Goal: Task Accomplishment & Management: Manage account settings

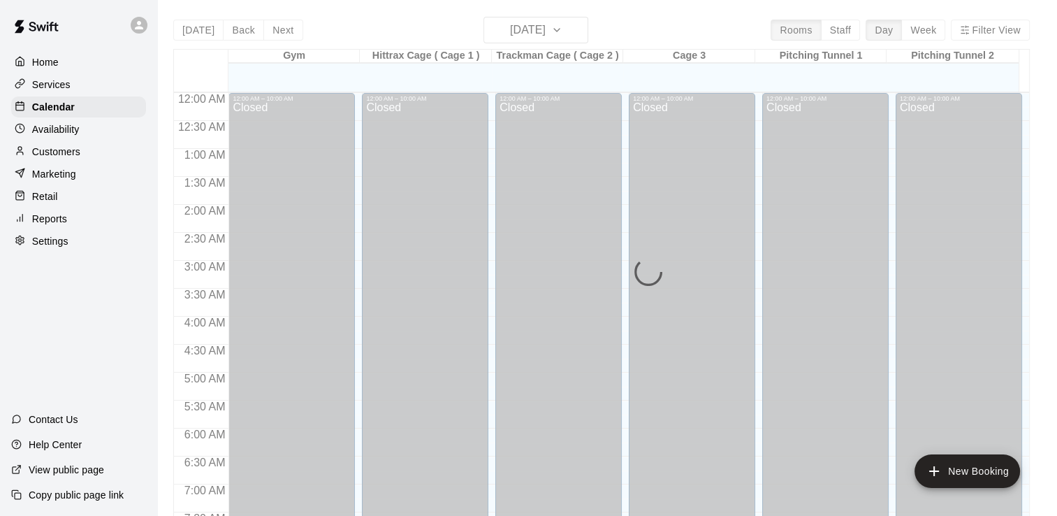
scroll to position [451, 0]
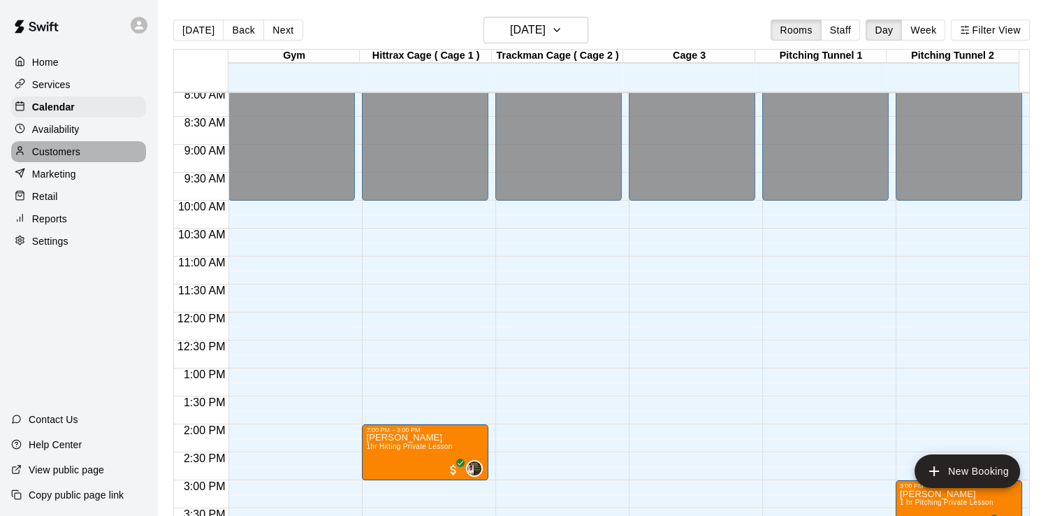
click at [84, 159] on div "Customers" at bounding box center [78, 151] width 135 height 21
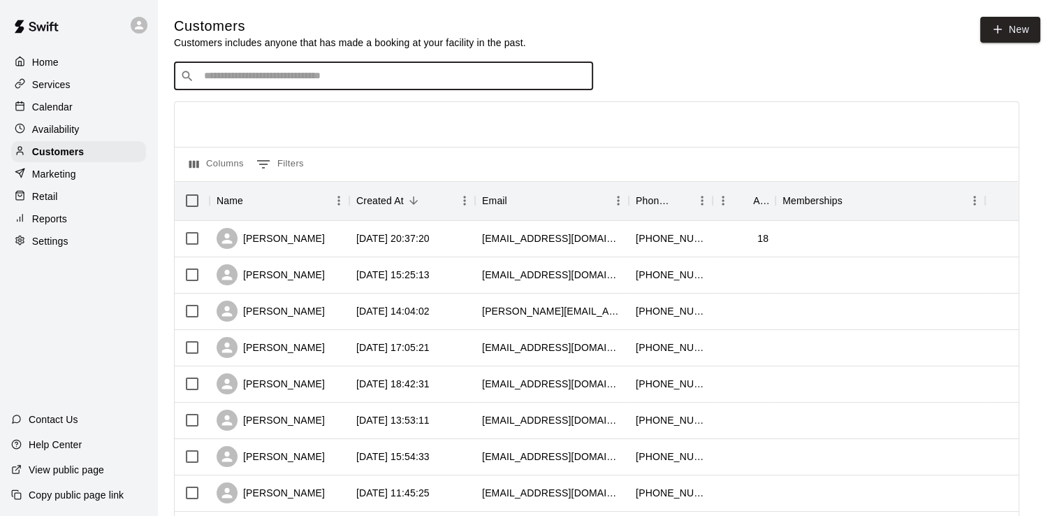
click at [237, 81] on input "Search customers by name or email" at bounding box center [393, 76] width 387 height 14
type input "****"
click at [249, 108] on p "[PERSON_NAME]" at bounding box center [255, 107] width 85 height 15
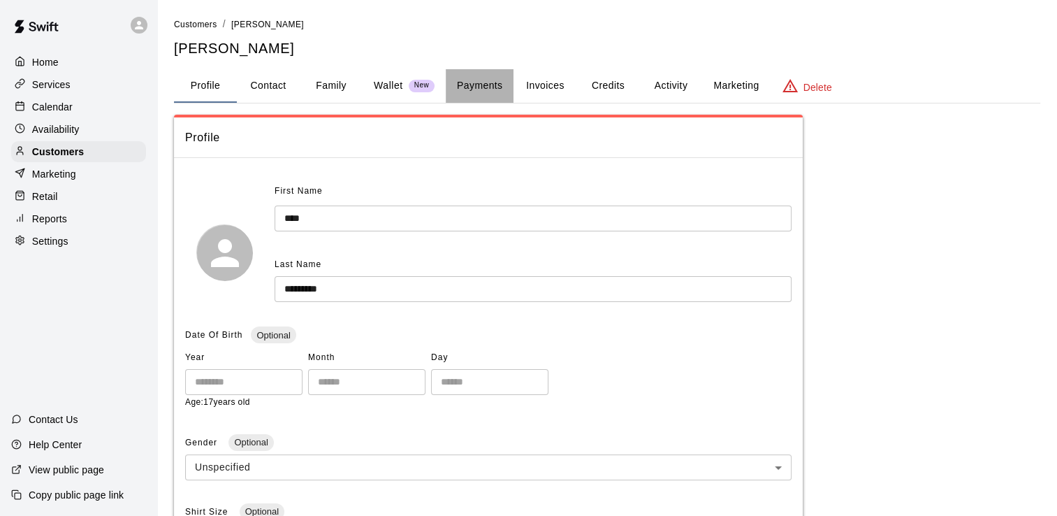
click at [484, 88] on button "Payments" at bounding box center [480, 86] width 68 height 34
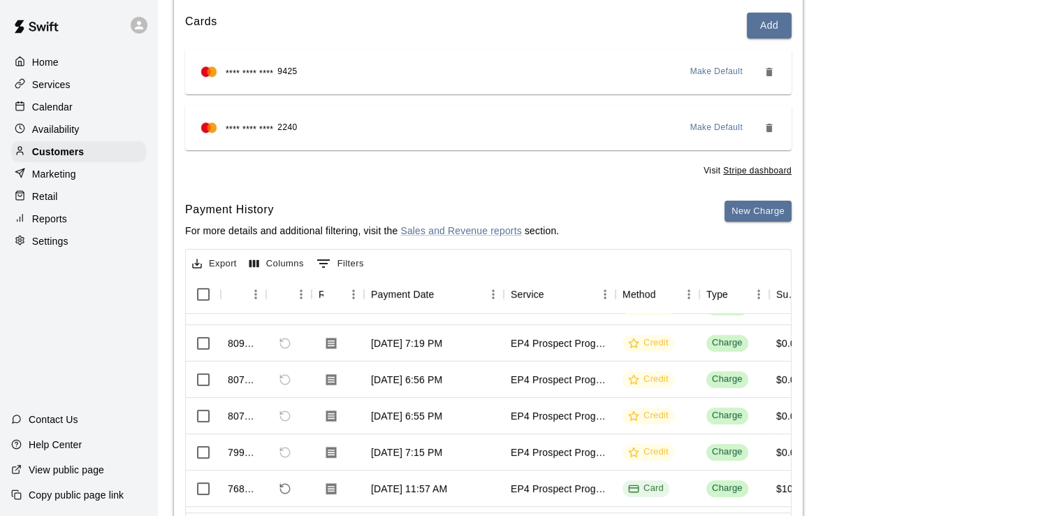
scroll to position [307, 0]
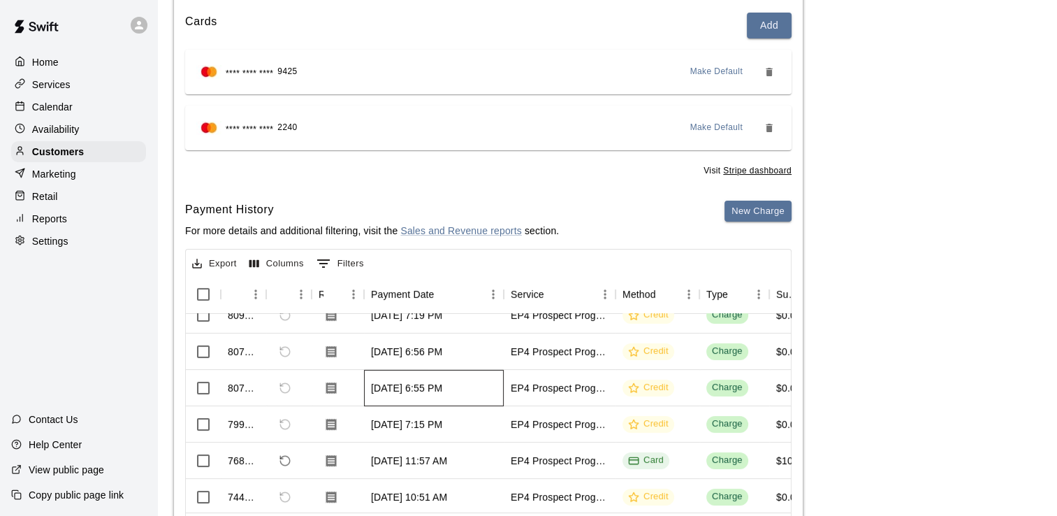
click at [442, 384] on div "[DATE] 6:55 PM" at bounding box center [406, 388] width 71 height 14
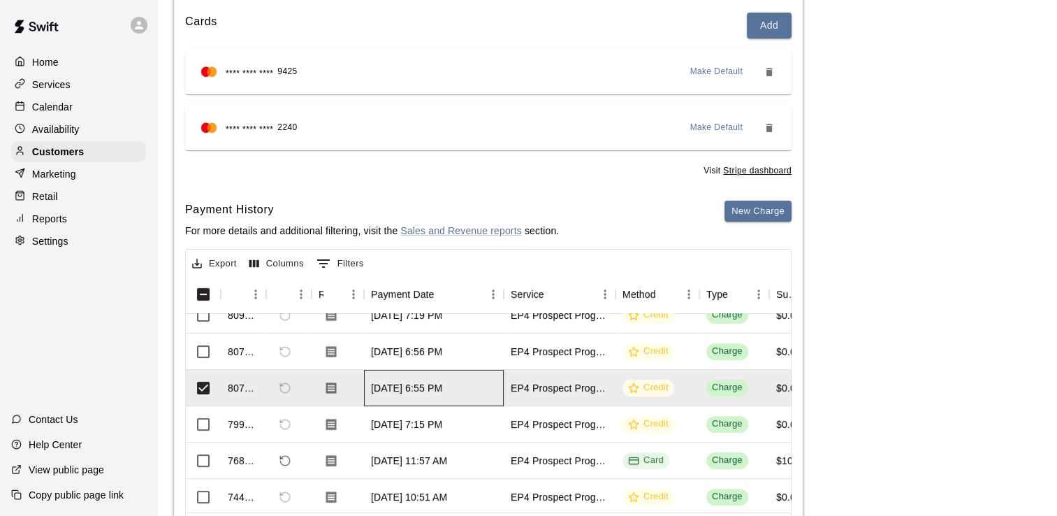
click at [442, 384] on div "[DATE] 6:55 PM" at bounding box center [406, 388] width 71 height 14
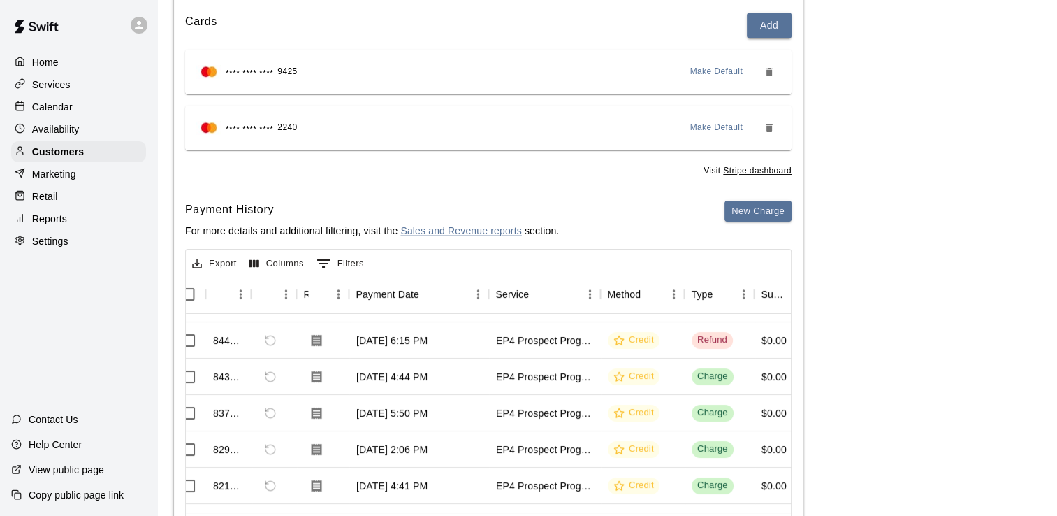
scroll to position [0, 15]
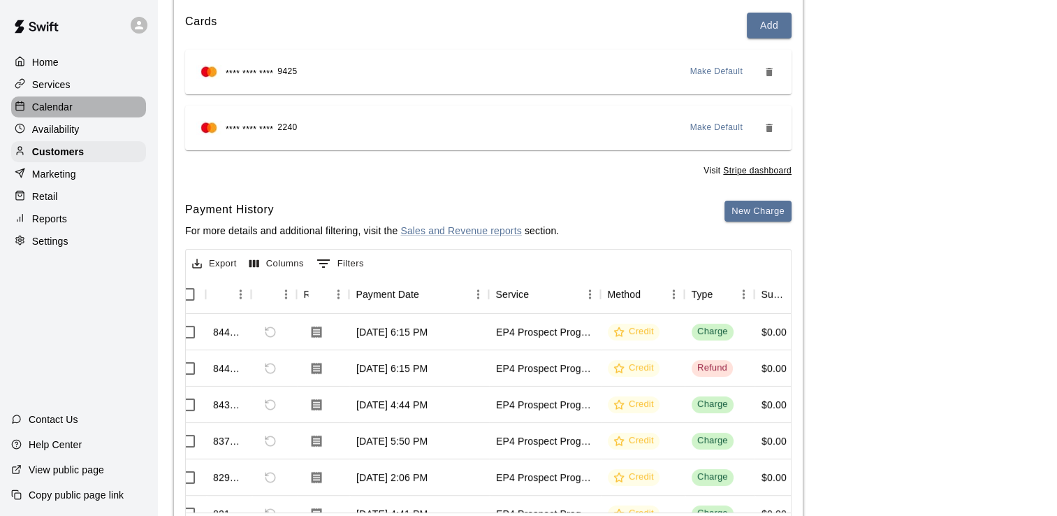
click at [74, 109] on div "Calendar" at bounding box center [78, 106] width 135 height 21
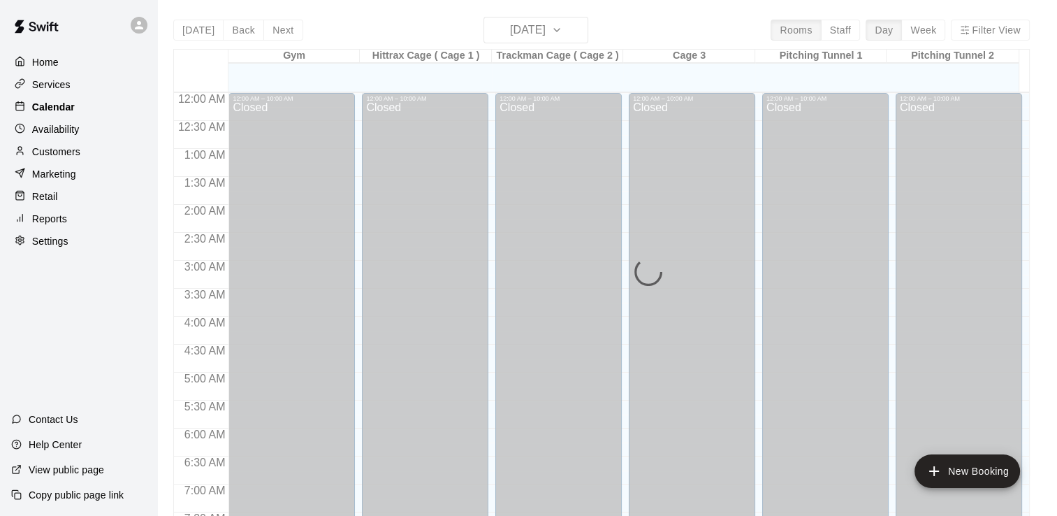
scroll to position [455, 0]
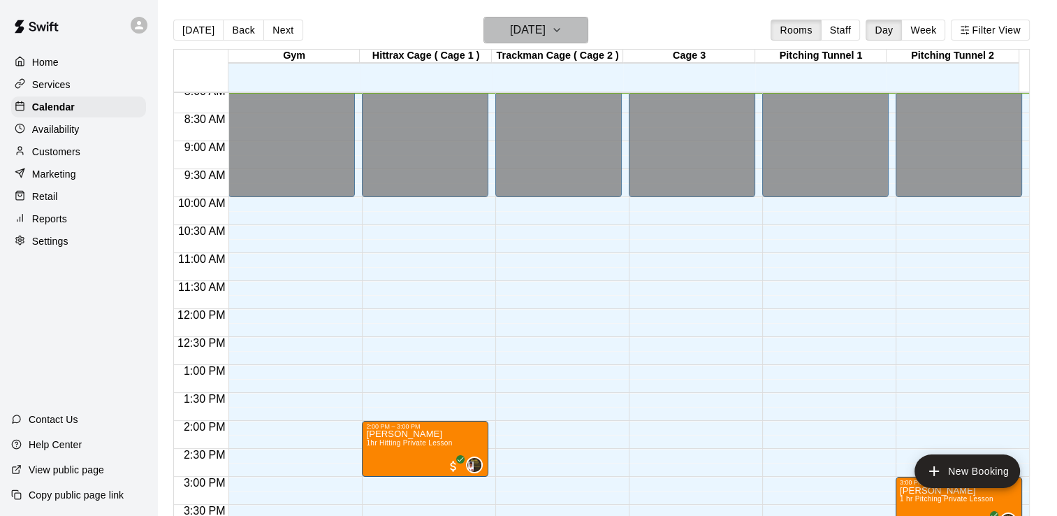
click at [562, 31] on icon "button" at bounding box center [556, 30] width 11 height 17
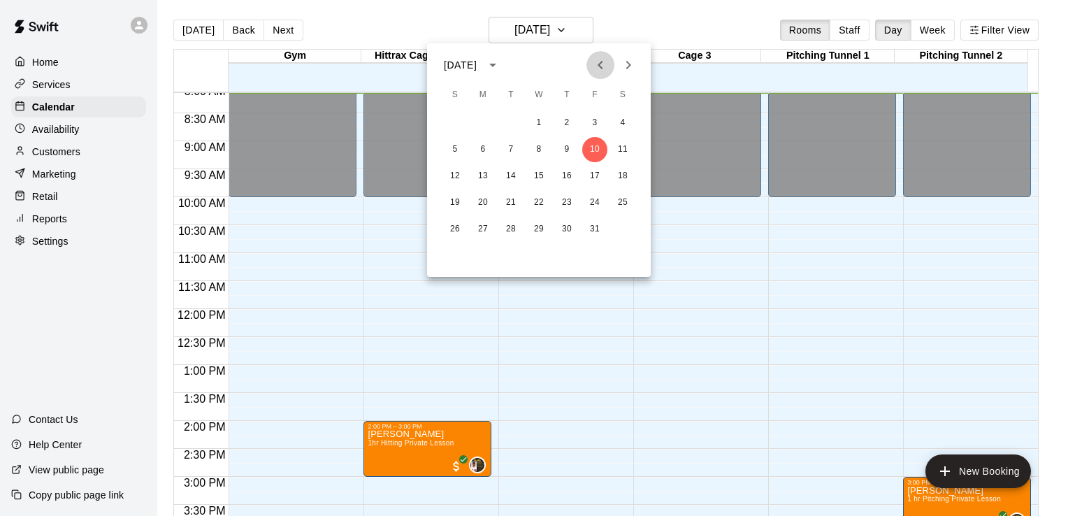
click at [598, 65] on icon "Previous month" at bounding box center [599, 65] width 5 height 8
click at [567, 201] on button "25" at bounding box center [566, 202] width 25 height 25
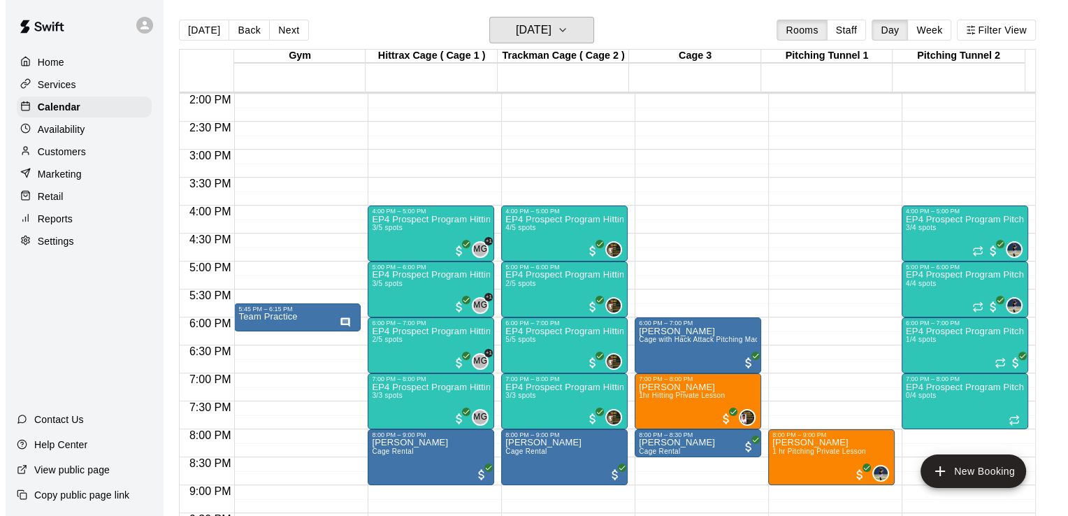
scroll to position [787, 0]
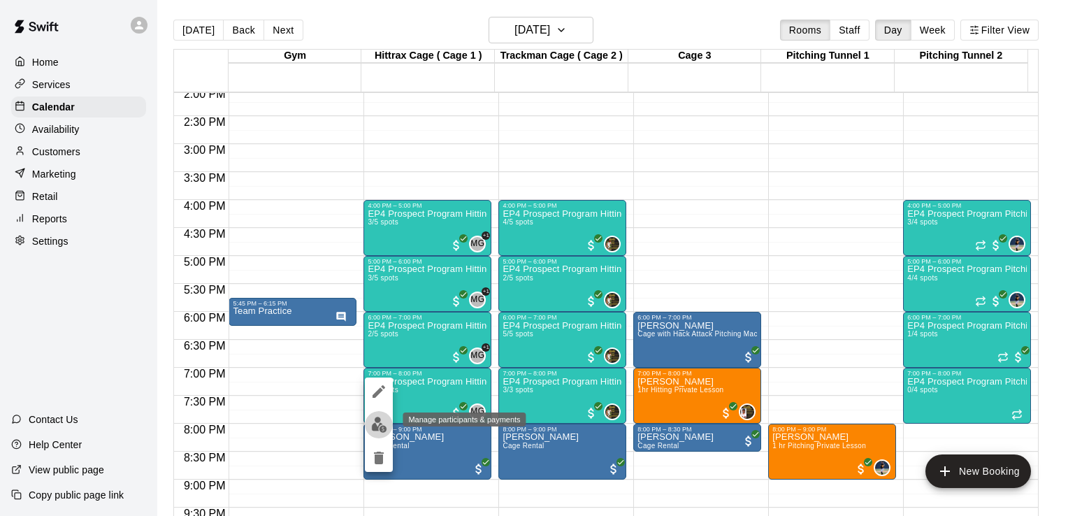
click at [370, 418] on button "edit" at bounding box center [379, 424] width 28 height 27
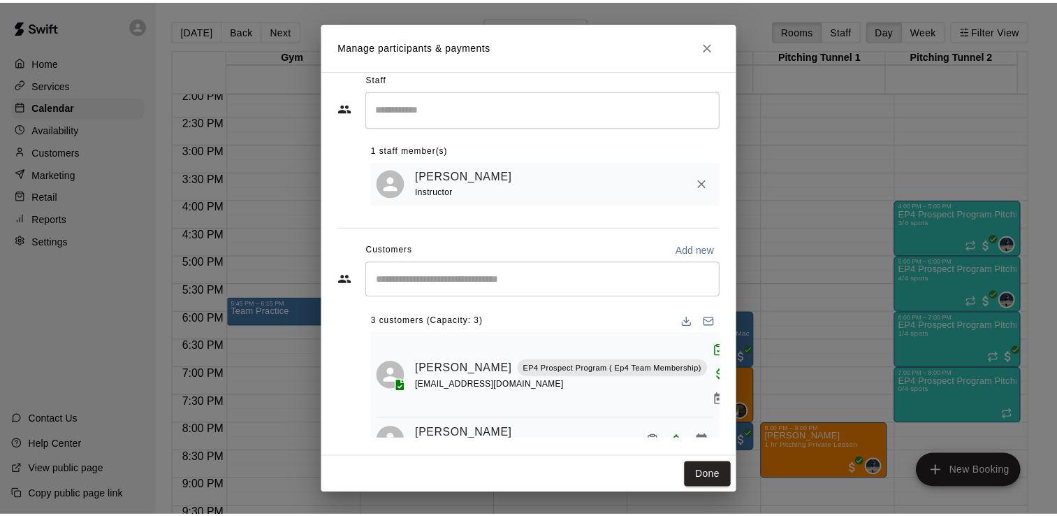
scroll to position [21, 0]
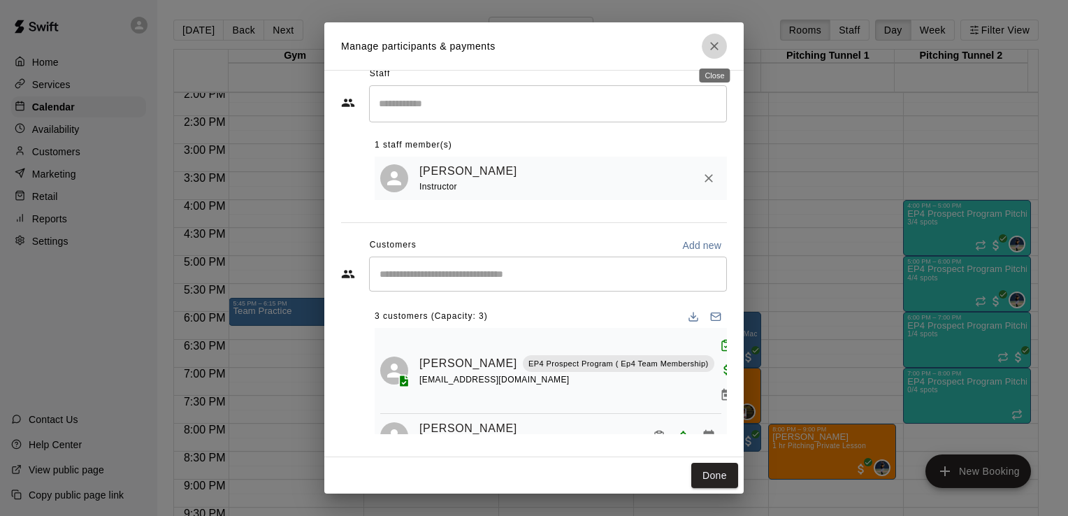
click at [713, 48] on icon "Close" at bounding box center [714, 46] width 14 height 14
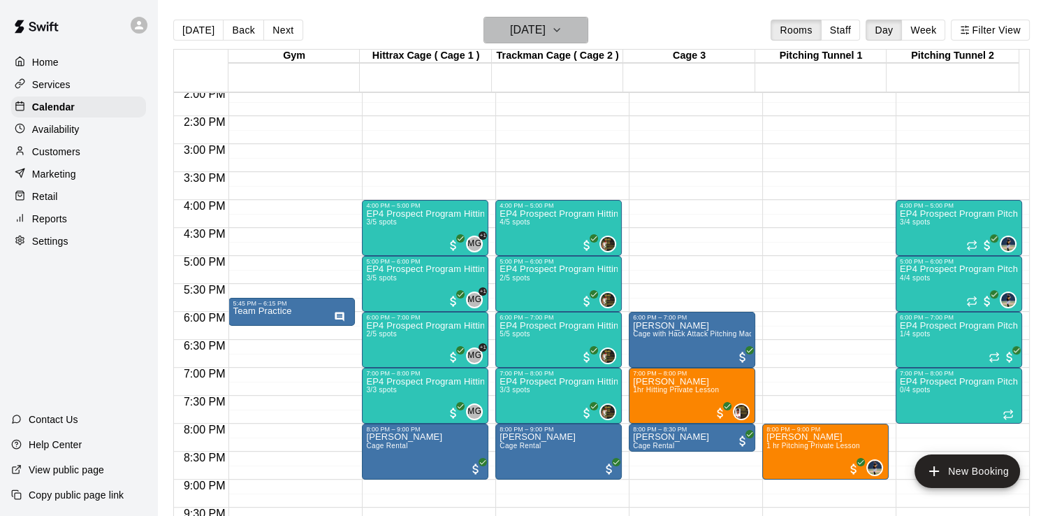
click at [562, 30] on icon "button" at bounding box center [556, 30] width 11 height 17
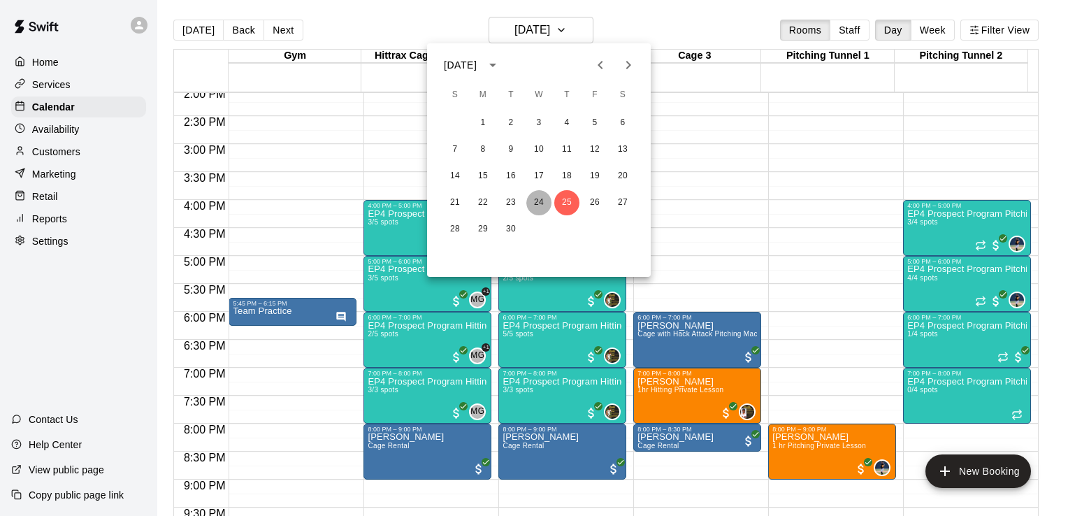
click at [542, 197] on button "24" at bounding box center [538, 202] width 25 height 25
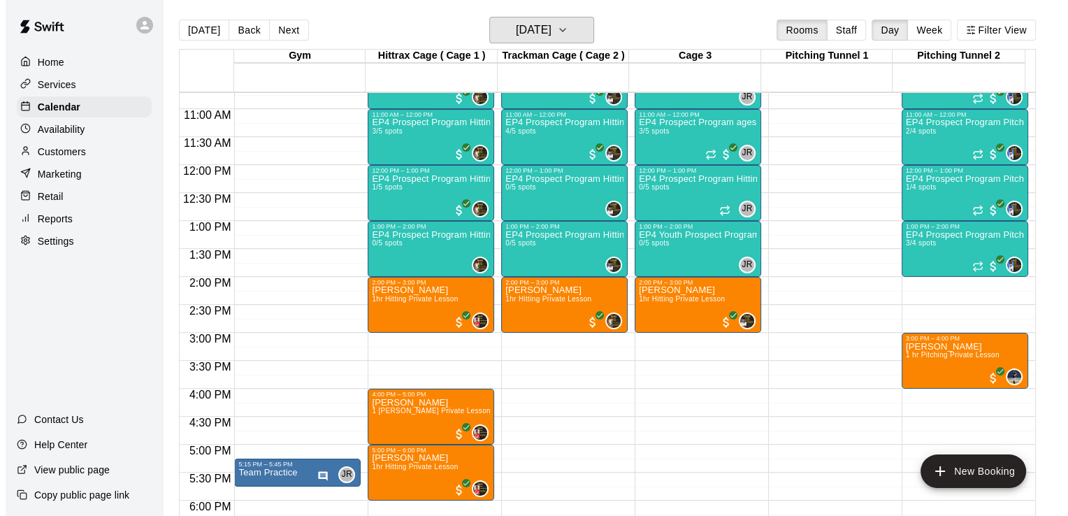
scroll to position [592, 0]
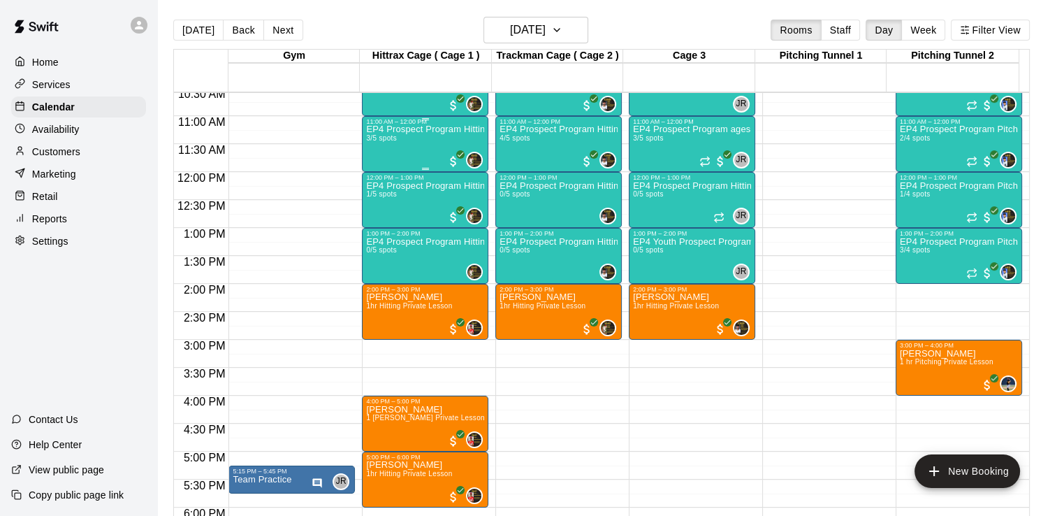
click at [441, 155] on div "EP4 Prospect Program Hitting ( ages [DEMOGRAPHIC_DATA] ) 3/5 spots" at bounding box center [425, 383] width 118 height 516
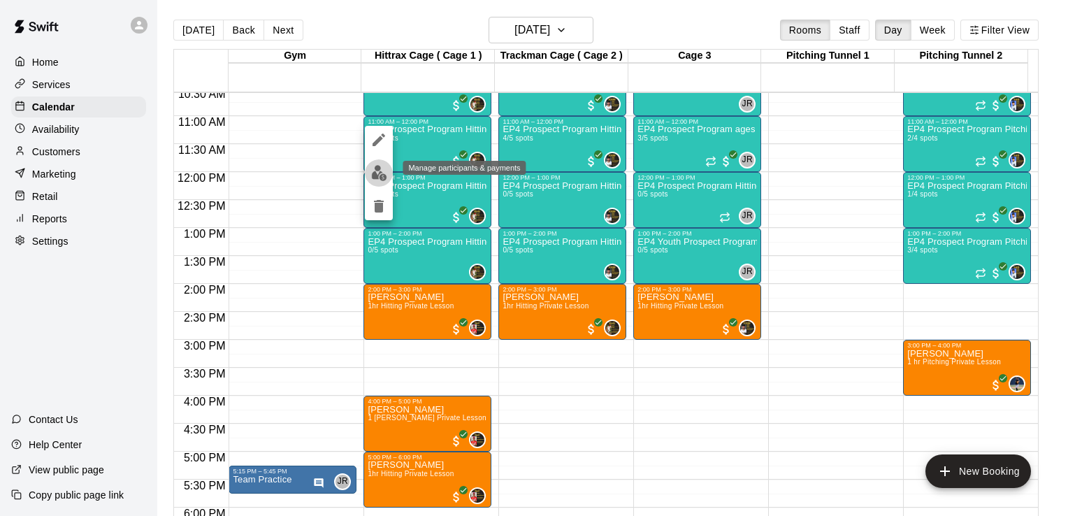
click at [374, 175] on img "edit" at bounding box center [379, 173] width 16 height 16
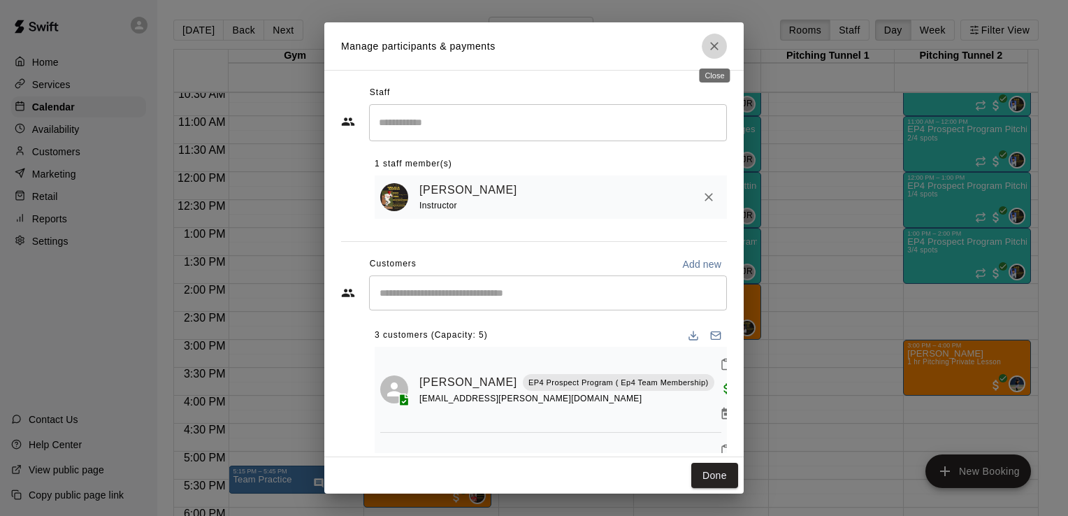
click at [711, 39] on icon "Close" at bounding box center [714, 46] width 14 height 14
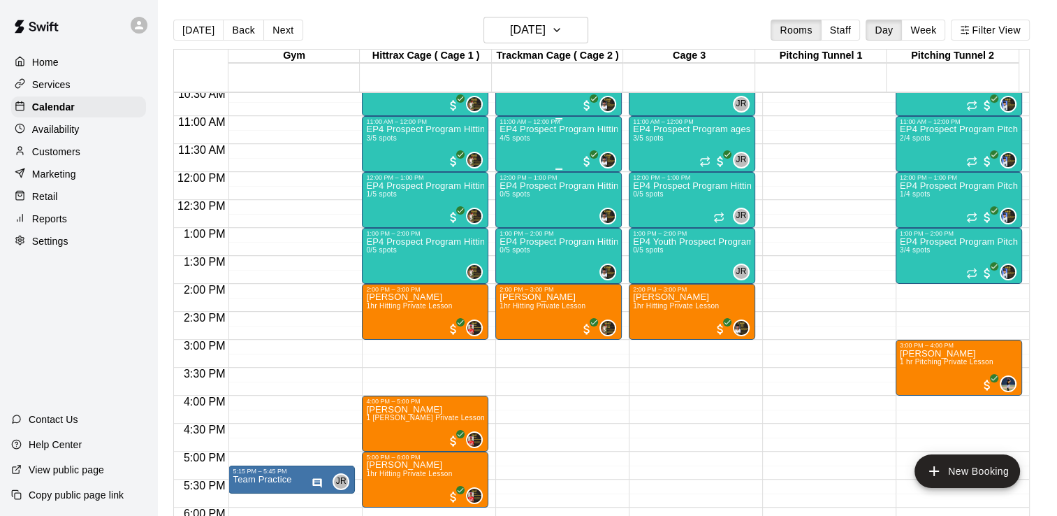
click at [569, 129] on p "EP4 Prospect Program Hitting ( 16u+ Slot )" at bounding box center [559, 129] width 118 height 0
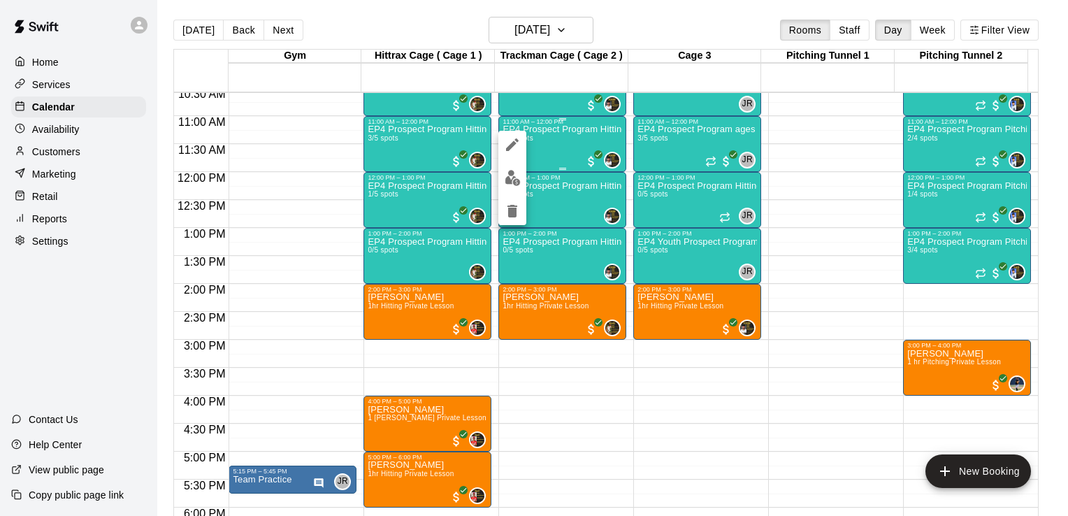
click at [569, 129] on div at bounding box center [534, 258] width 1068 height 516
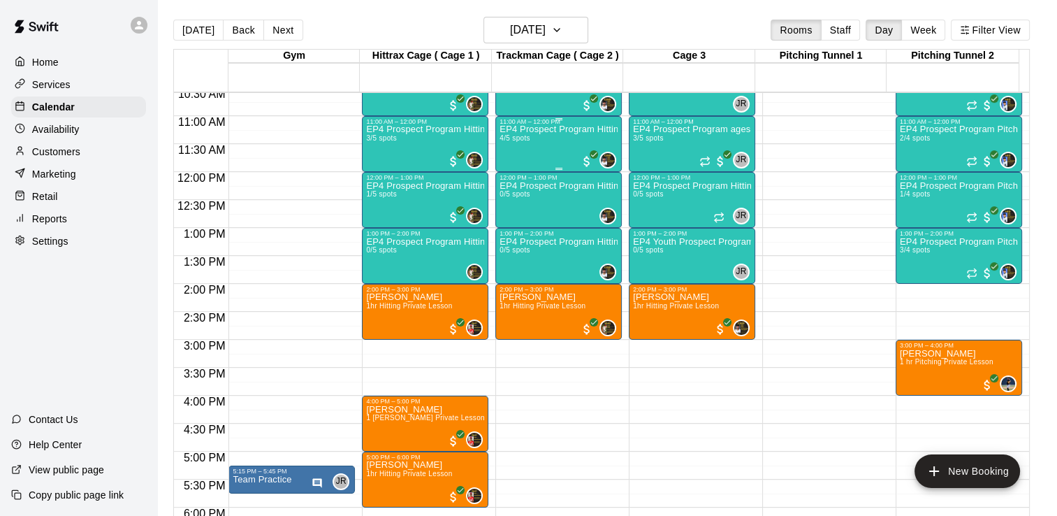
click at [542, 153] on div "EP4 Prospect Program Hitting ( 16u+ Slot ) 4/5 spots" at bounding box center [559, 383] width 118 height 516
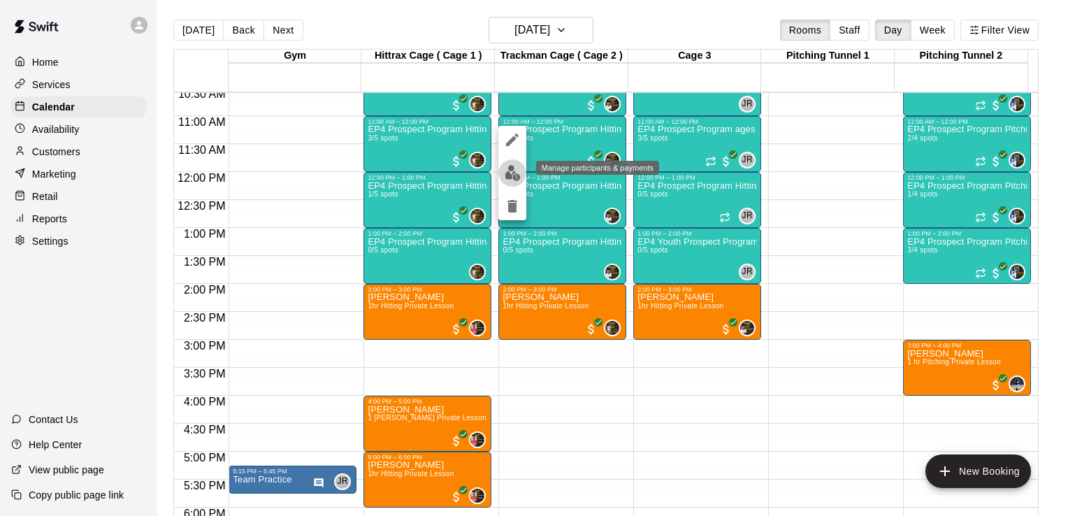
click at [510, 175] on img "edit" at bounding box center [512, 173] width 16 height 16
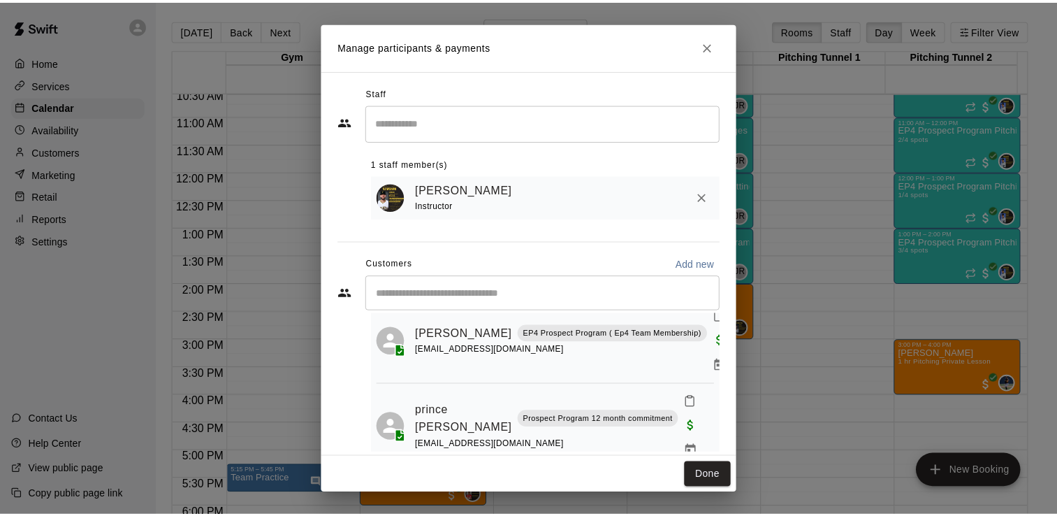
scroll to position [181, 0]
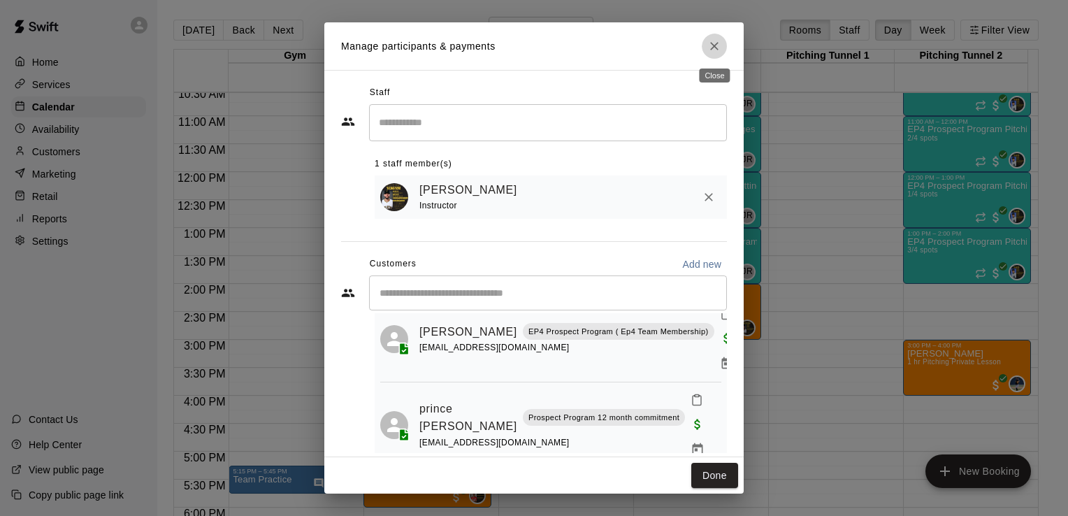
click at [718, 47] on icon "Close" at bounding box center [714, 46] width 14 height 14
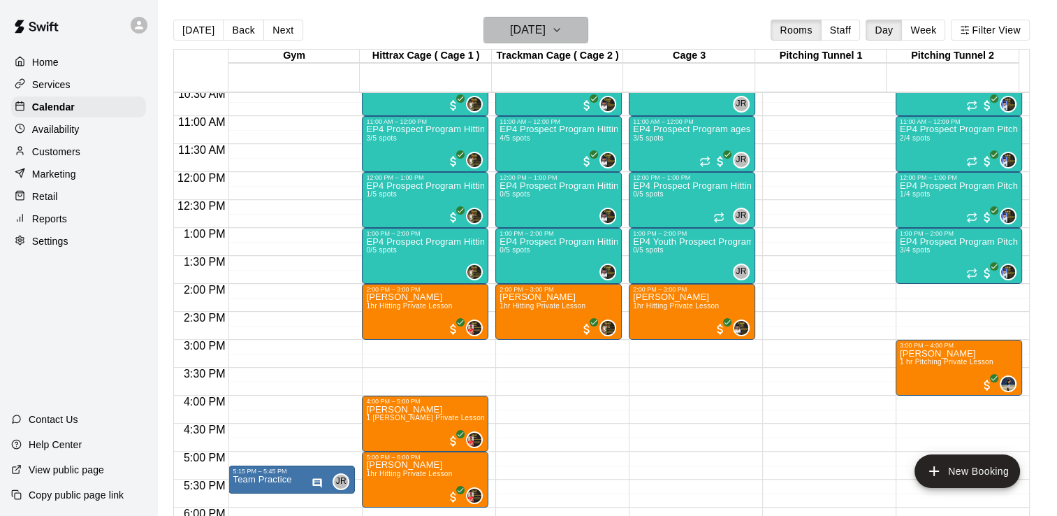
click at [562, 29] on icon "button" at bounding box center [556, 30] width 11 height 17
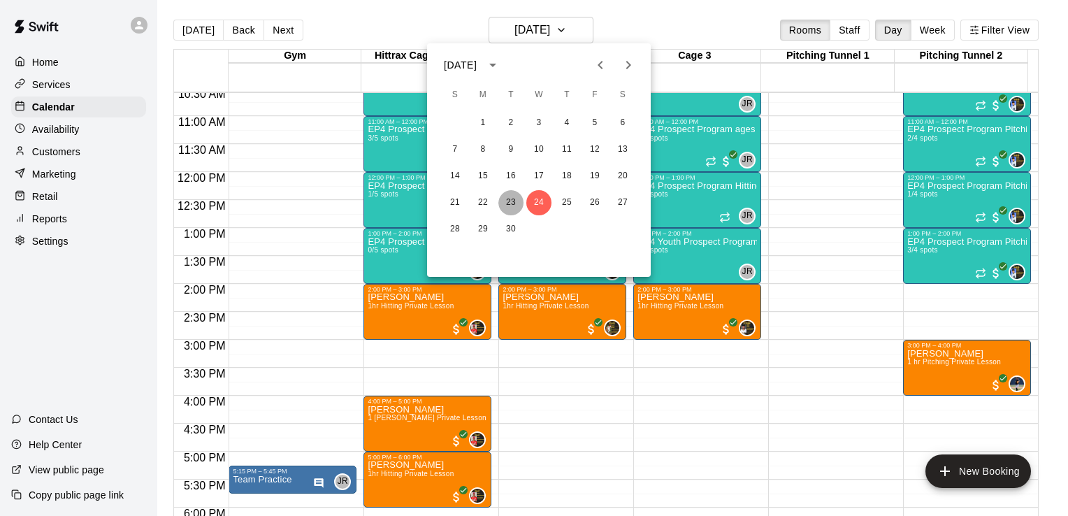
click at [507, 199] on button "23" at bounding box center [510, 202] width 25 height 25
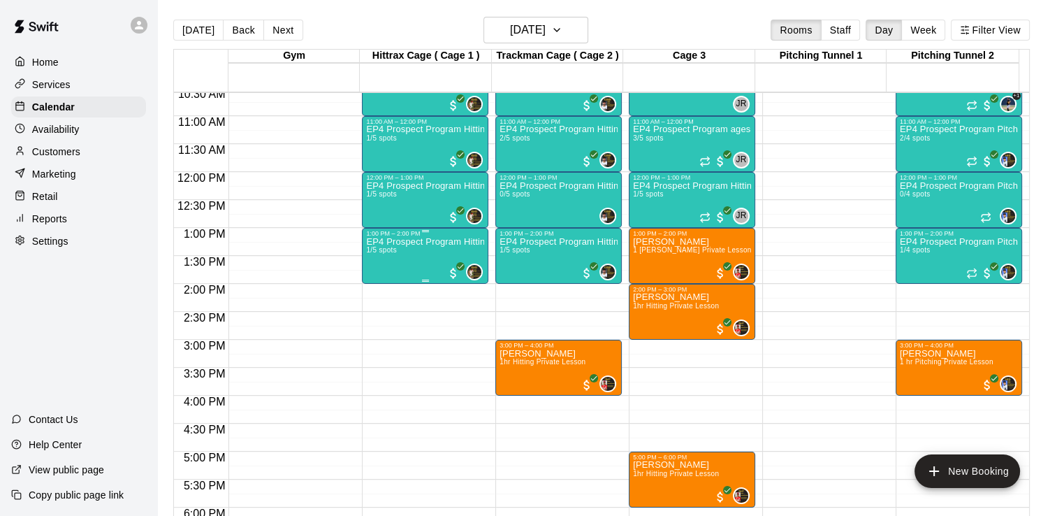
click at [439, 262] on div "EP4 Prospect Program Hitting ( 16u+ Slot ) 1/5 spots" at bounding box center [425, 495] width 118 height 516
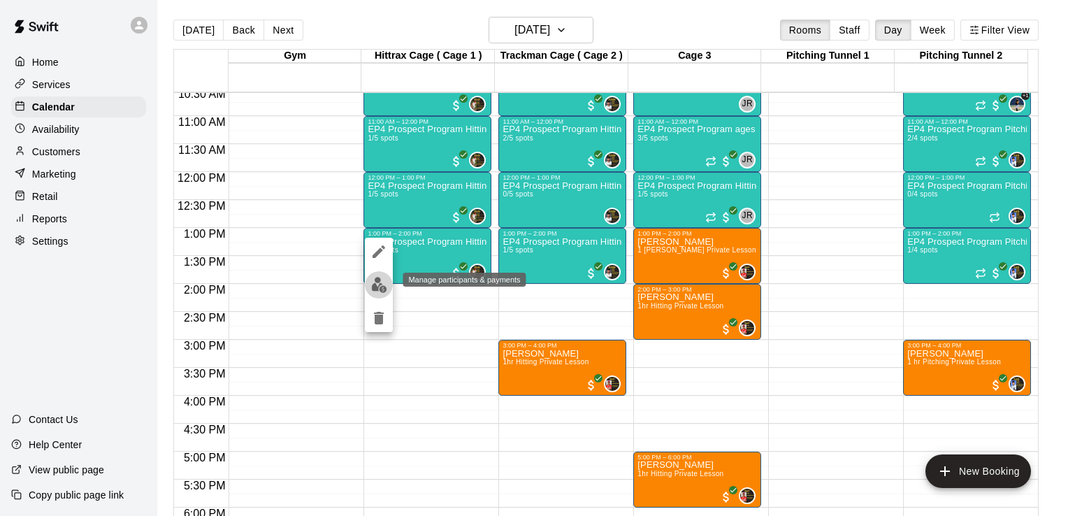
click at [377, 289] on img "edit" at bounding box center [379, 285] width 16 height 16
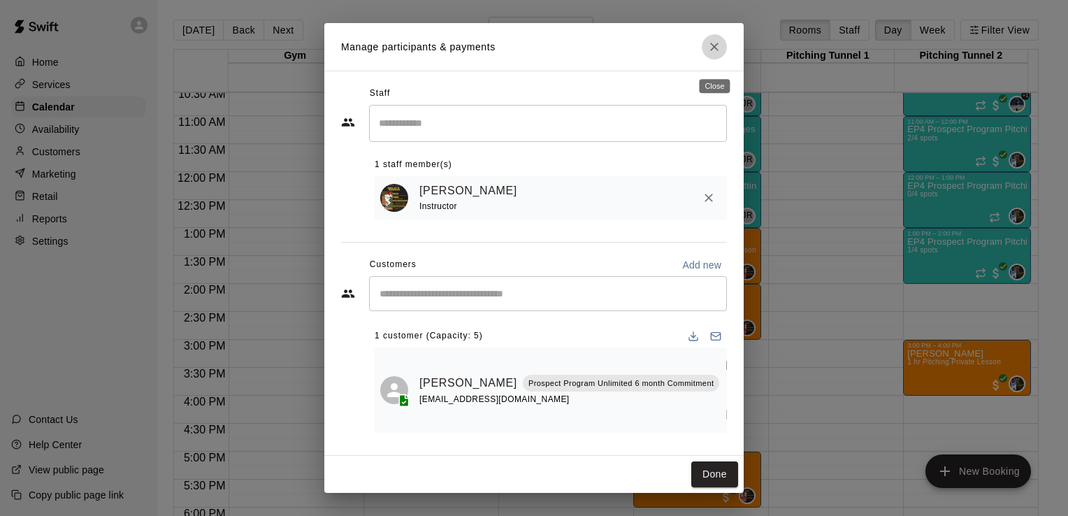
click at [714, 54] on icon "Close" at bounding box center [714, 47] width 14 height 14
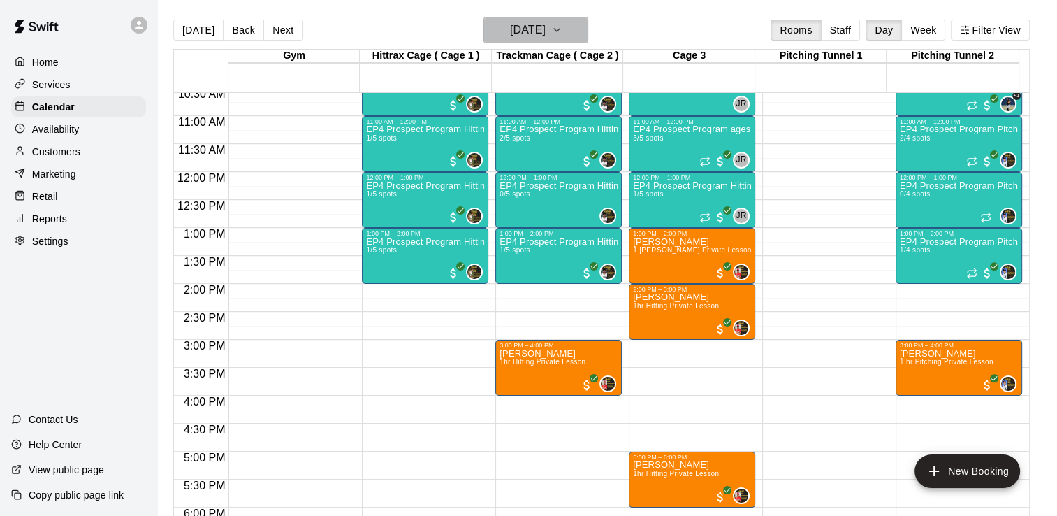
click at [562, 33] on icon "button" at bounding box center [556, 30] width 11 height 17
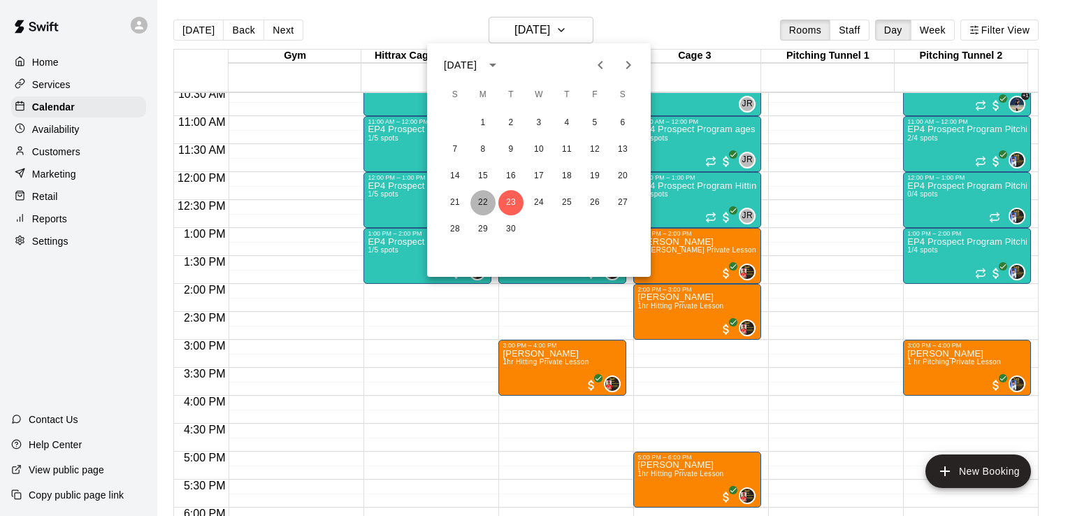
click at [485, 210] on button "22" at bounding box center [482, 202] width 25 height 25
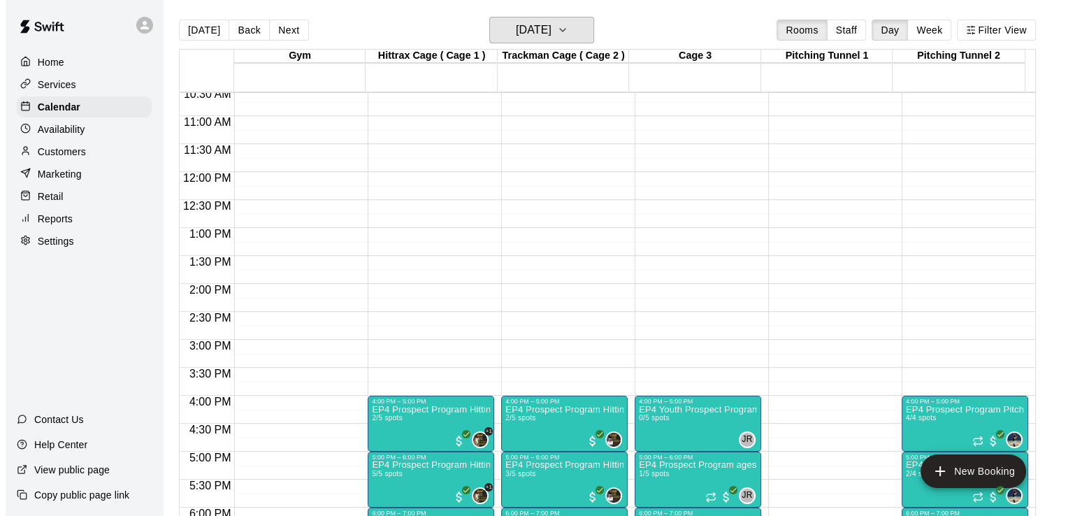
scroll to position [902, 0]
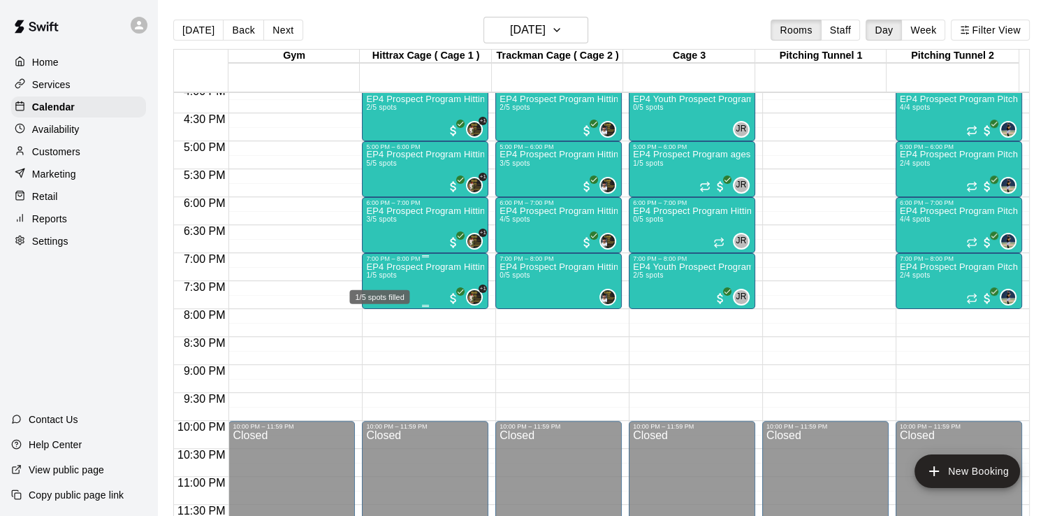
click at [393, 278] on span "1/5 spots" at bounding box center [381, 275] width 31 height 8
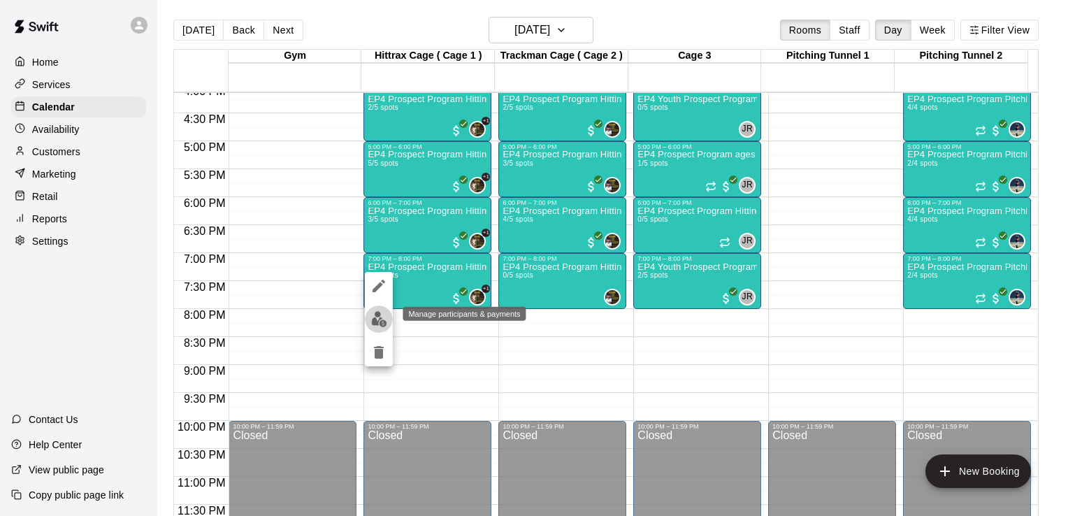
click at [378, 321] on img "edit" at bounding box center [379, 319] width 16 height 16
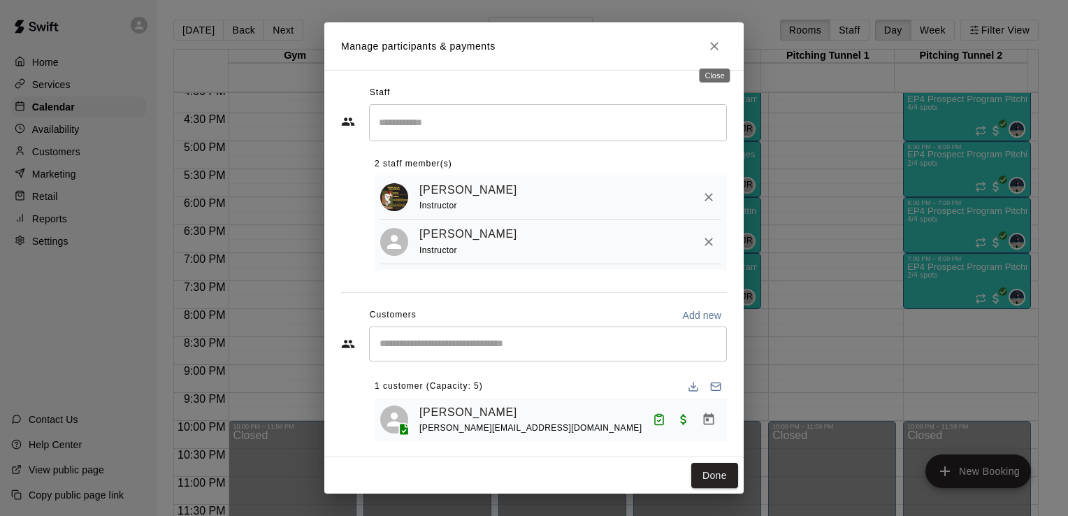
click at [717, 43] on icon "Close" at bounding box center [714, 46] width 14 height 14
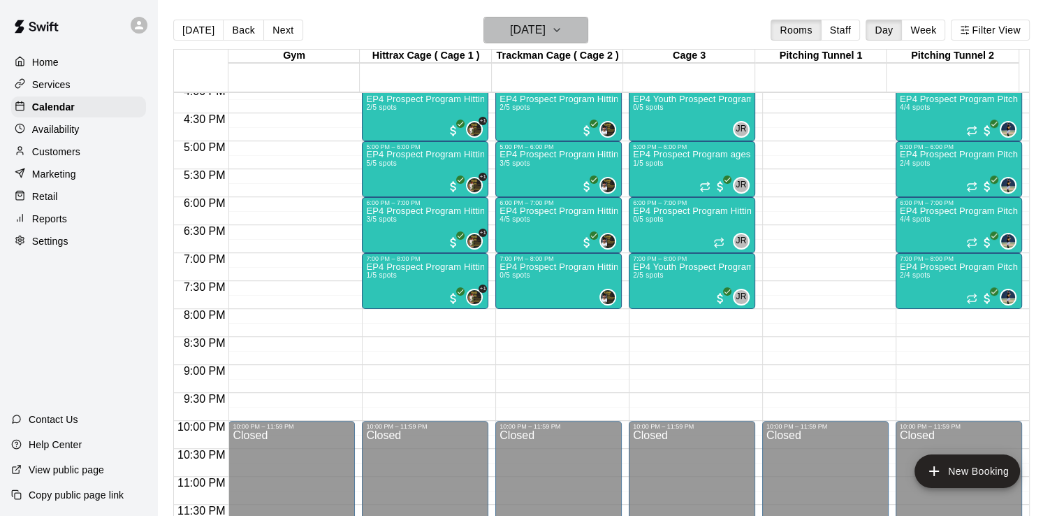
click at [562, 24] on icon "button" at bounding box center [556, 30] width 11 height 17
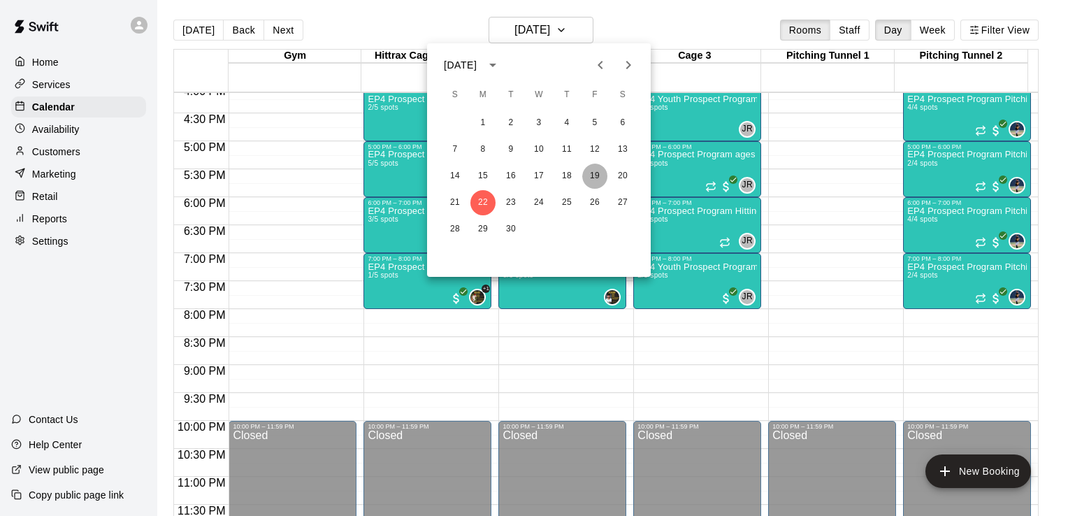
click at [593, 174] on button "19" at bounding box center [594, 176] width 25 height 25
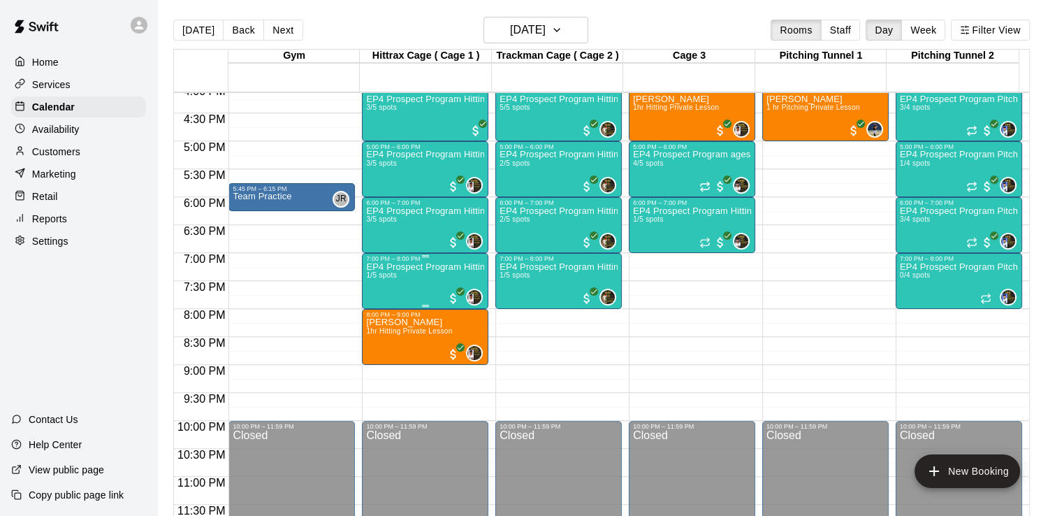
click at [434, 281] on div "EP4 Prospect Program Hitting ( 16u+ Slot ) 1/5 spots" at bounding box center [425, 520] width 118 height 516
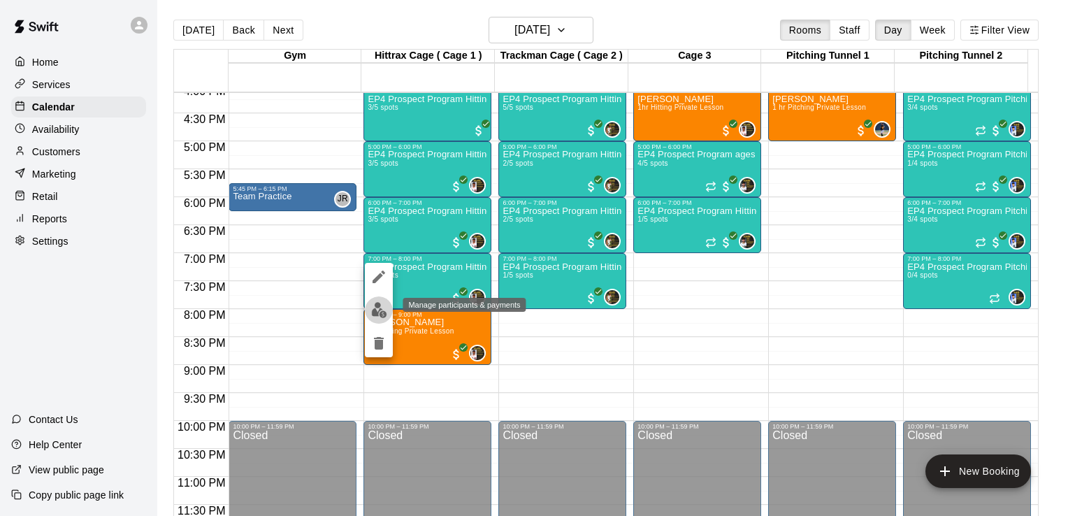
click at [382, 306] on img "edit" at bounding box center [379, 310] width 16 height 16
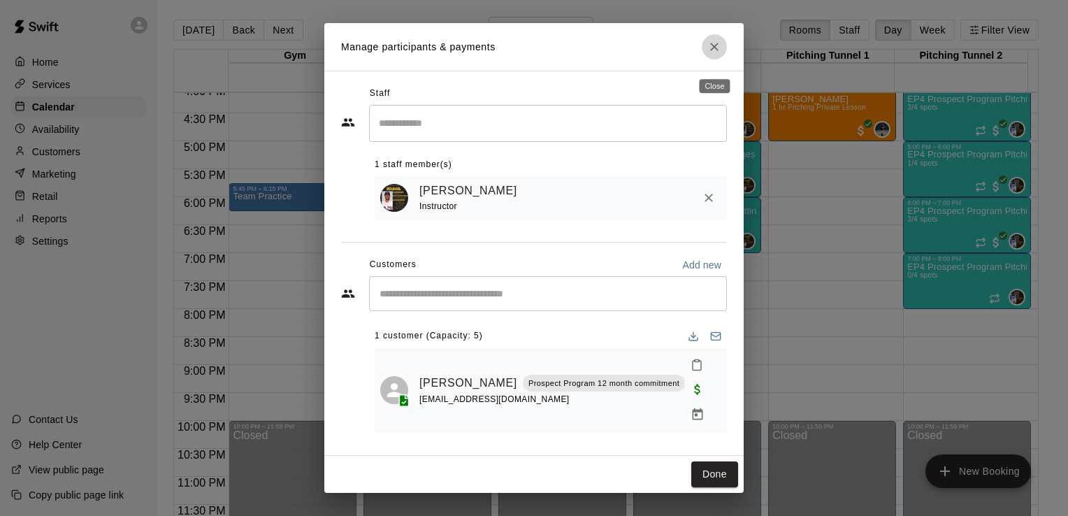
click at [715, 51] on icon "Close" at bounding box center [714, 47] width 8 height 8
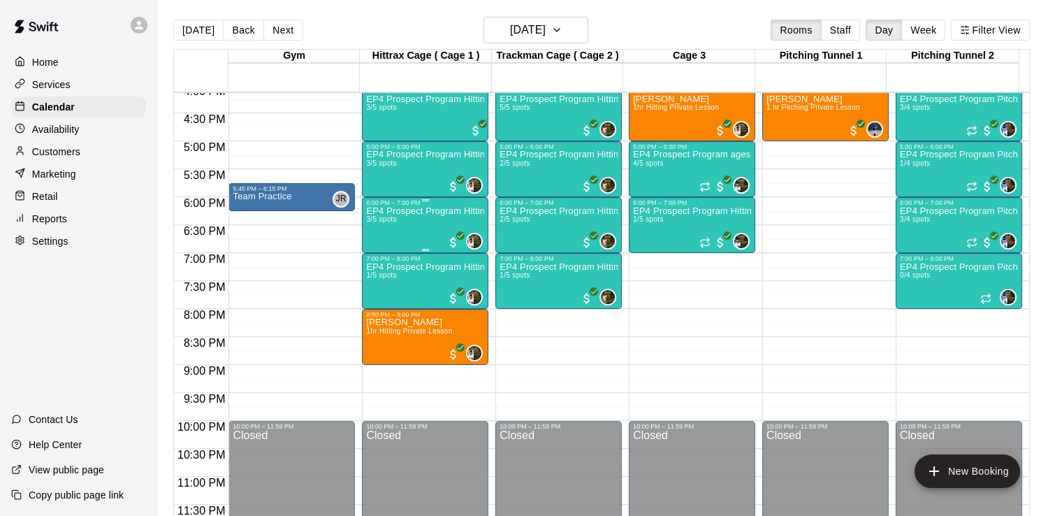
click at [439, 220] on div "EP4 Prospect Program Hitting ( 16u+ Slot ) 3/5 spots" at bounding box center [425, 464] width 118 height 516
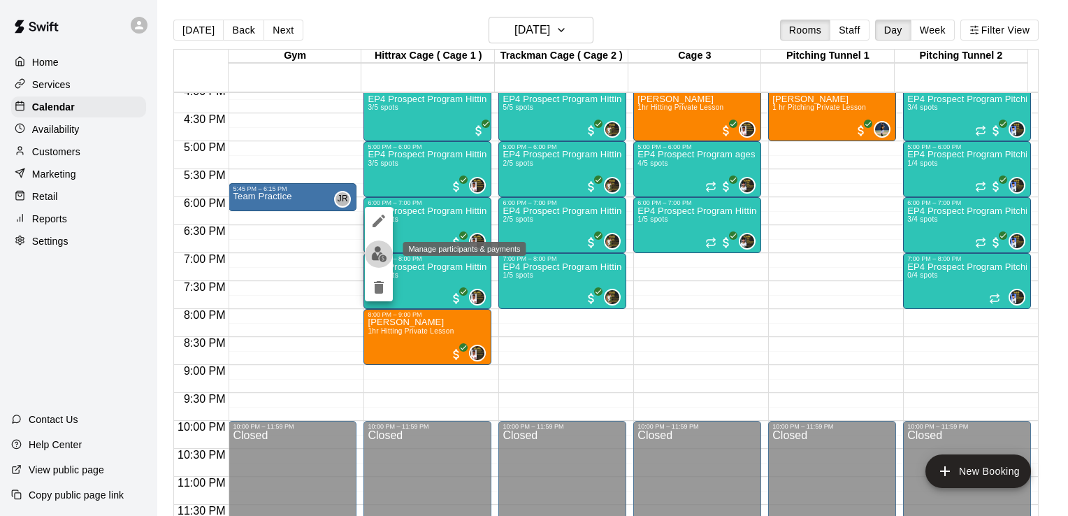
click at [373, 253] on img "edit" at bounding box center [379, 254] width 16 height 16
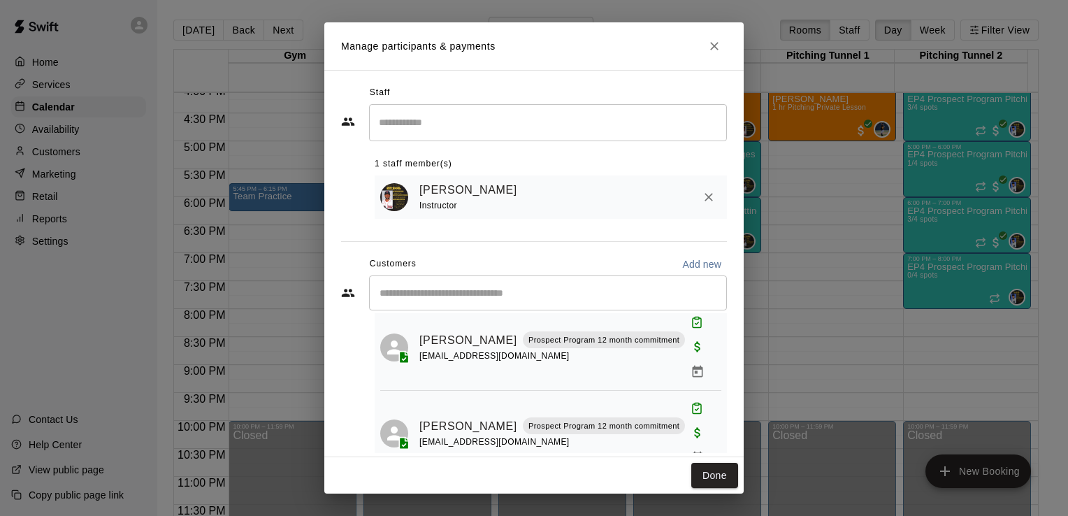
scroll to position [95, 0]
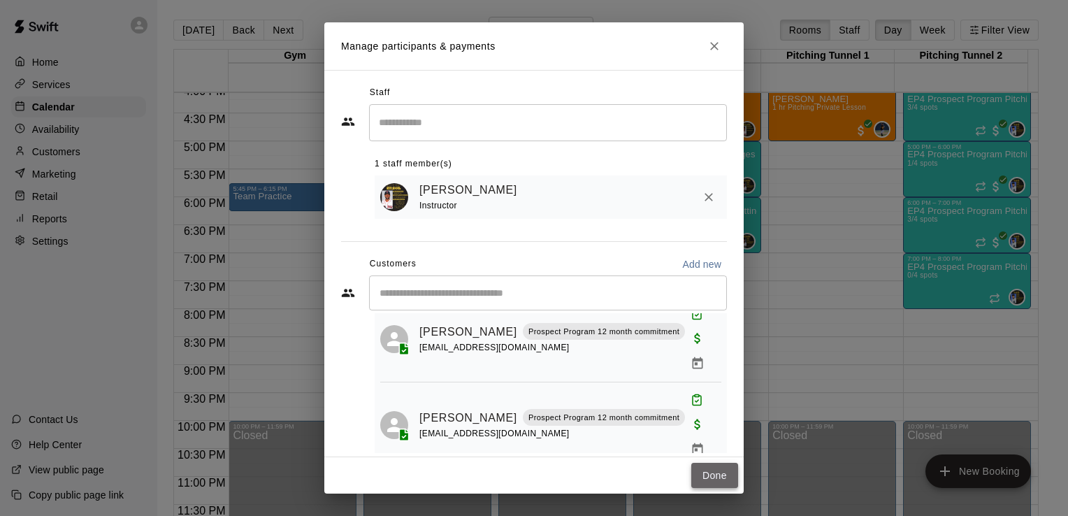
click at [713, 470] on button "Done" at bounding box center [714, 476] width 47 height 26
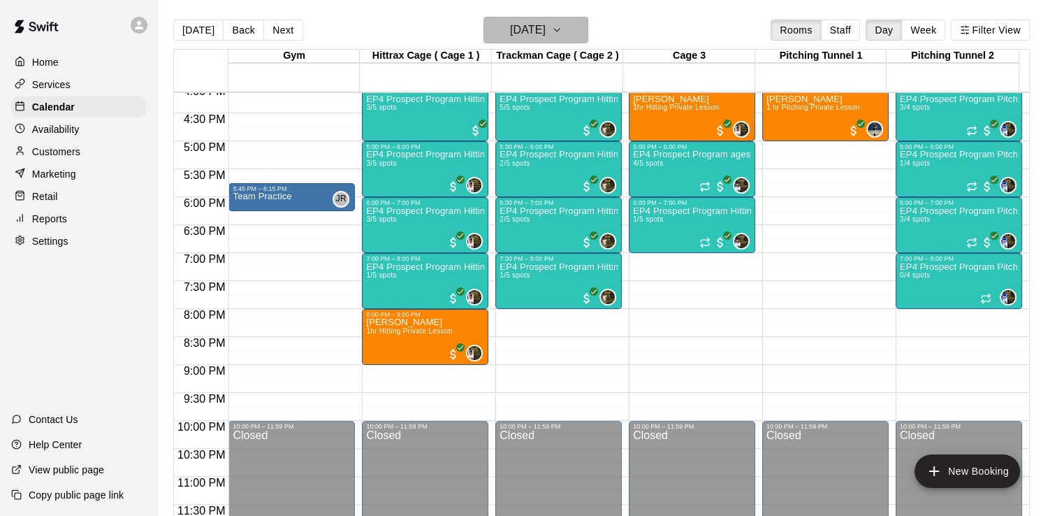
click at [562, 31] on icon "button" at bounding box center [556, 30] width 11 height 17
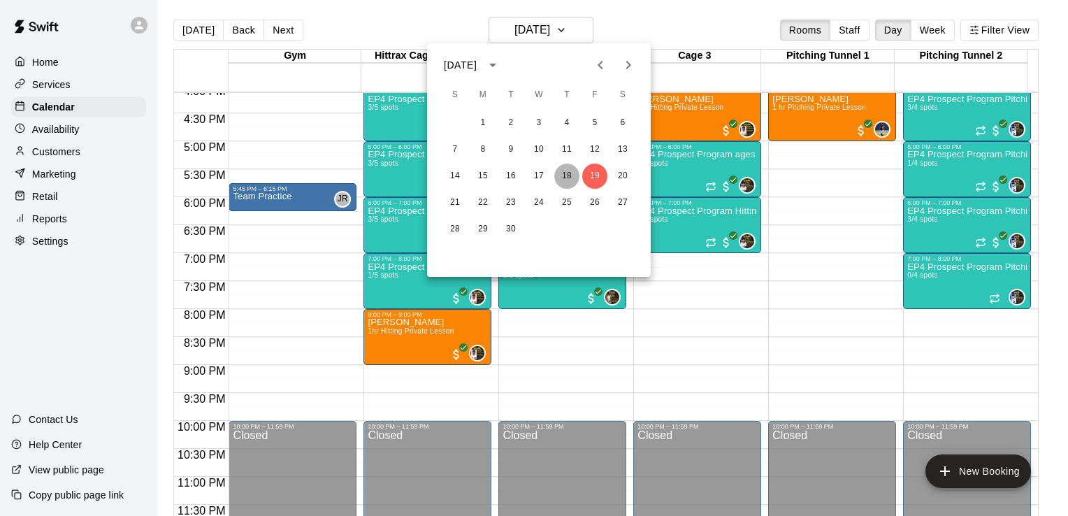
click at [570, 178] on button "18" at bounding box center [566, 176] width 25 height 25
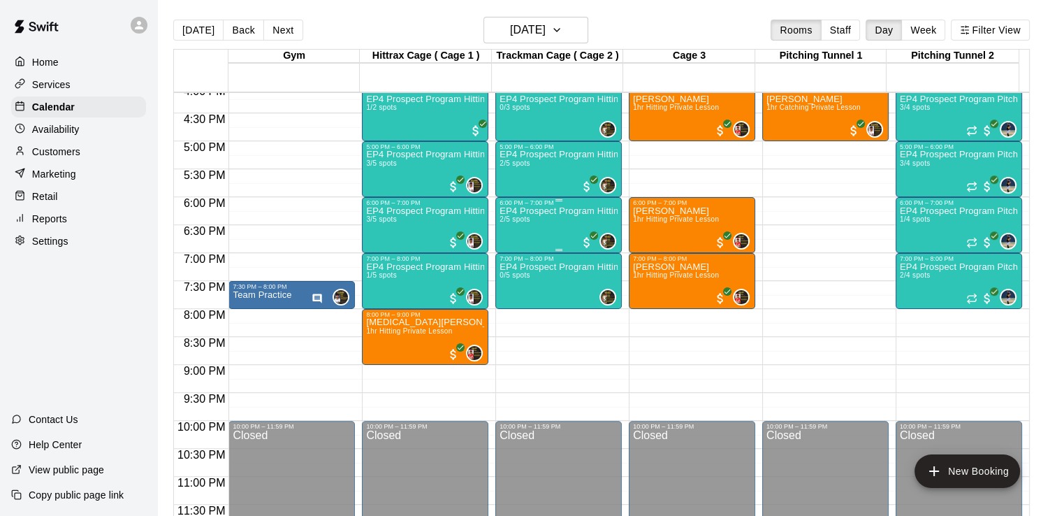
click at [514, 239] on div "EP4 Prospect Program Hitting ( 16u+ Slot ) 2/5 spots" at bounding box center [559, 464] width 118 height 516
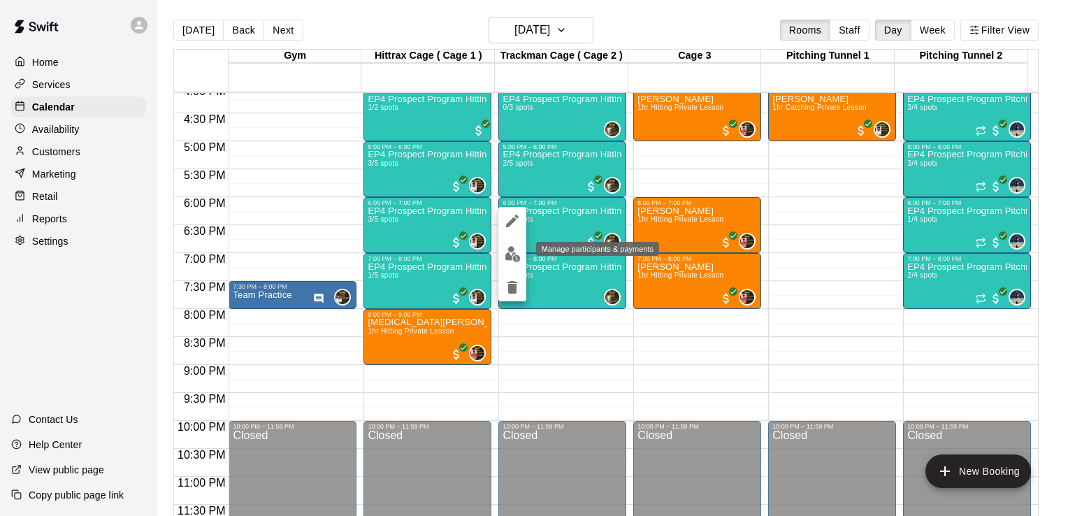
click at [504, 259] on img "edit" at bounding box center [512, 254] width 16 height 16
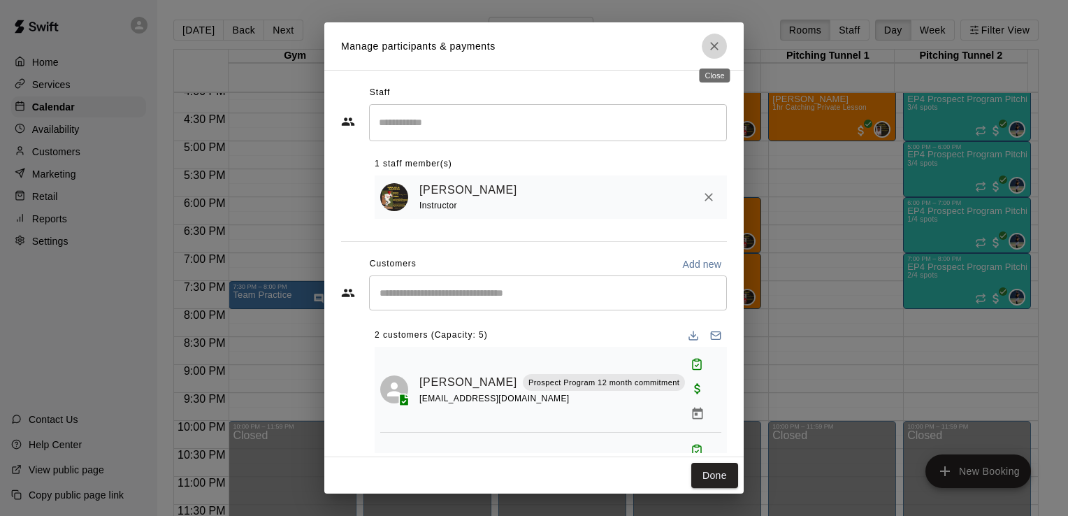
click at [718, 46] on icon "Close" at bounding box center [714, 46] width 14 height 14
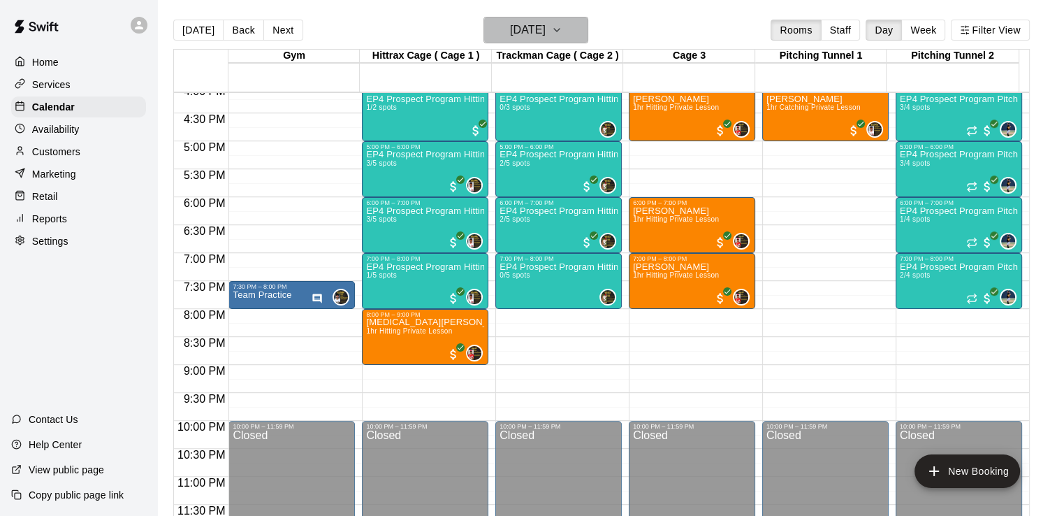
click at [562, 35] on icon "button" at bounding box center [556, 30] width 11 height 17
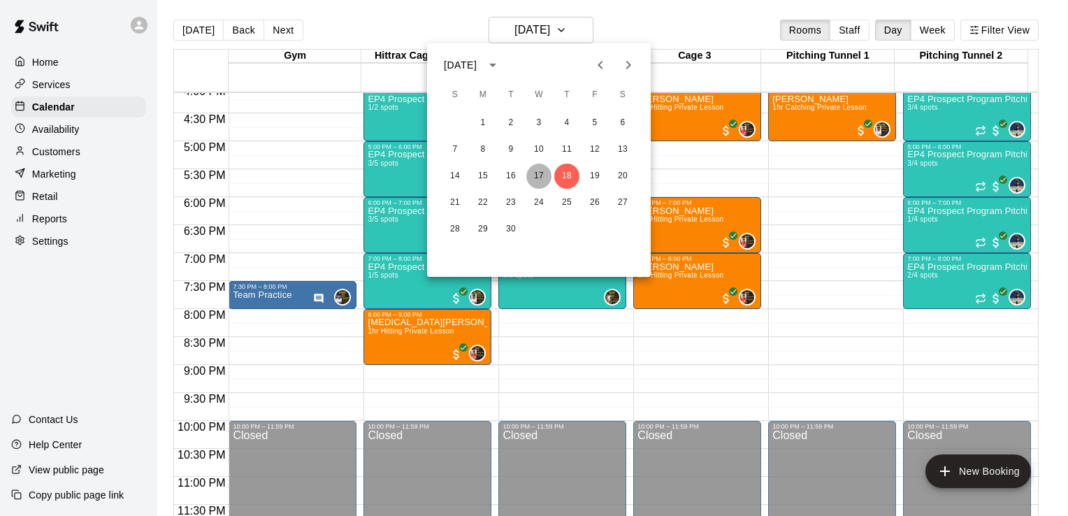
click at [545, 175] on button "17" at bounding box center [538, 176] width 25 height 25
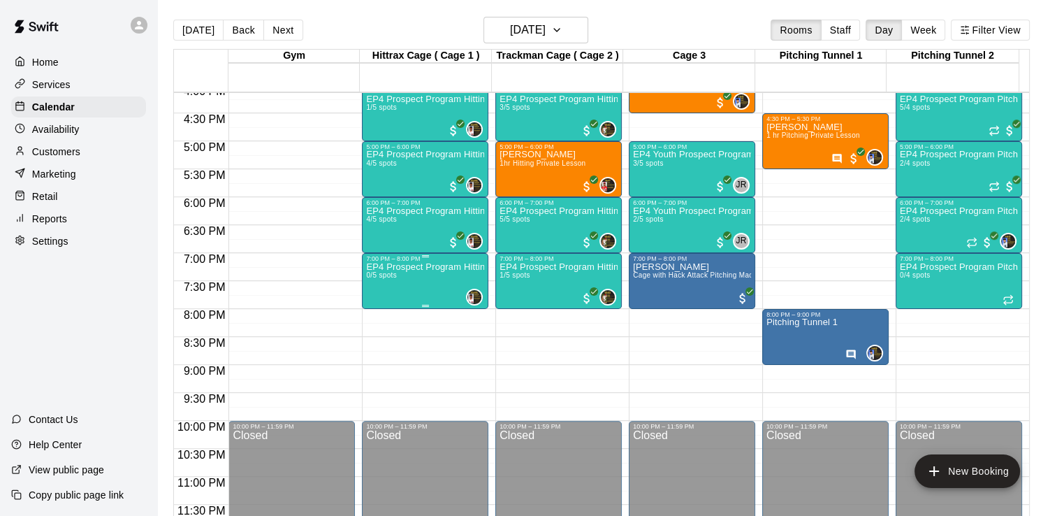
click at [436, 274] on div "EP4 Prospect Program Hitting ( 16u+ Slot ) 0/5 spots" at bounding box center [425, 520] width 118 height 516
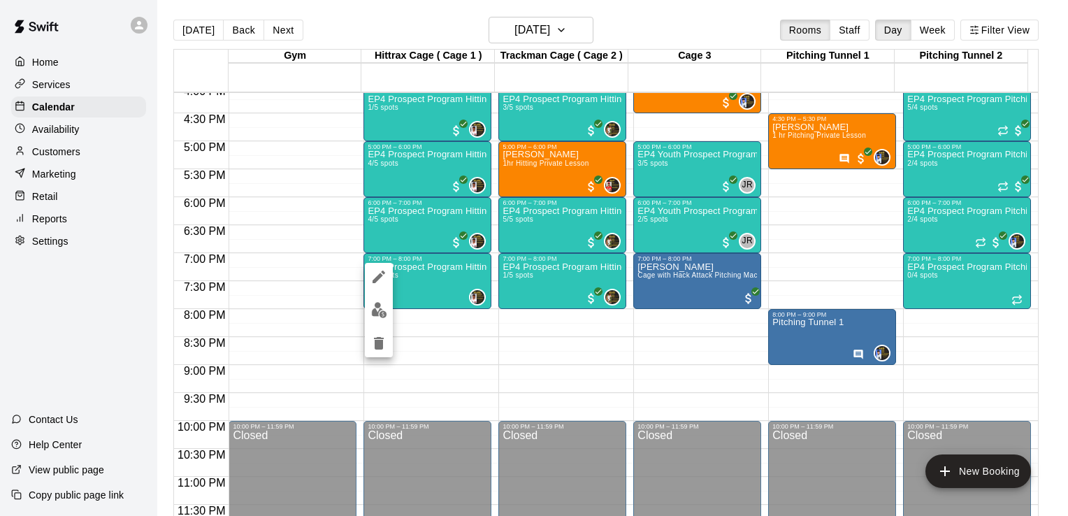
click at [419, 197] on div at bounding box center [534, 258] width 1068 height 516
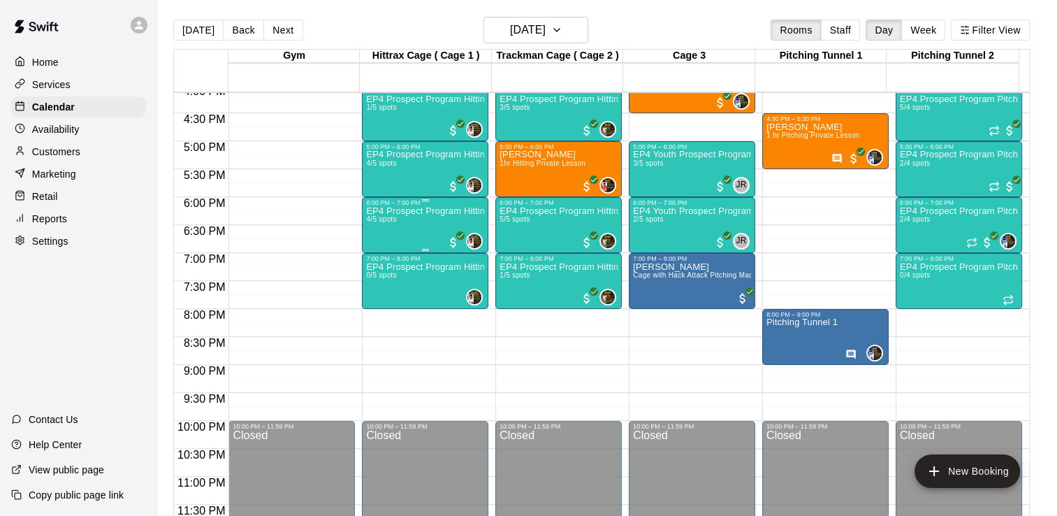
click at [418, 229] on div "EP4 Prospect Program Hitting ( 16u+ Slot ) 4/5 spots" at bounding box center [425, 464] width 118 height 516
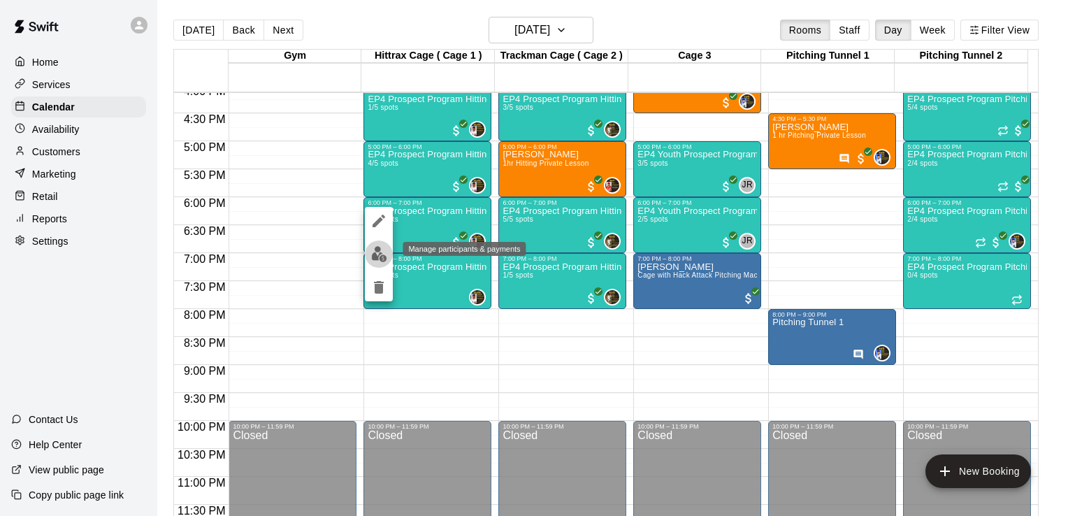
click at [373, 256] on img "edit" at bounding box center [379, 254] width 16 height 16
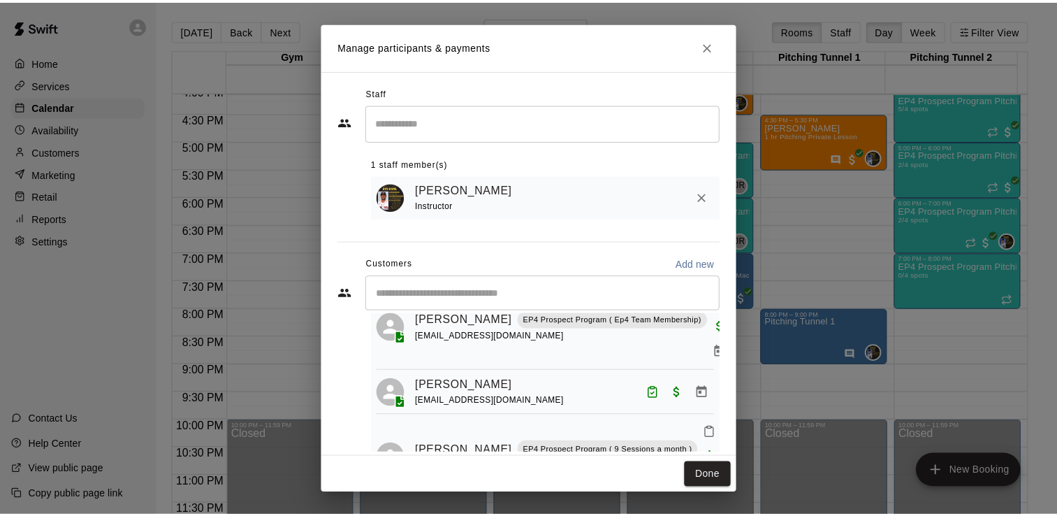
scroll to position [159, 0]
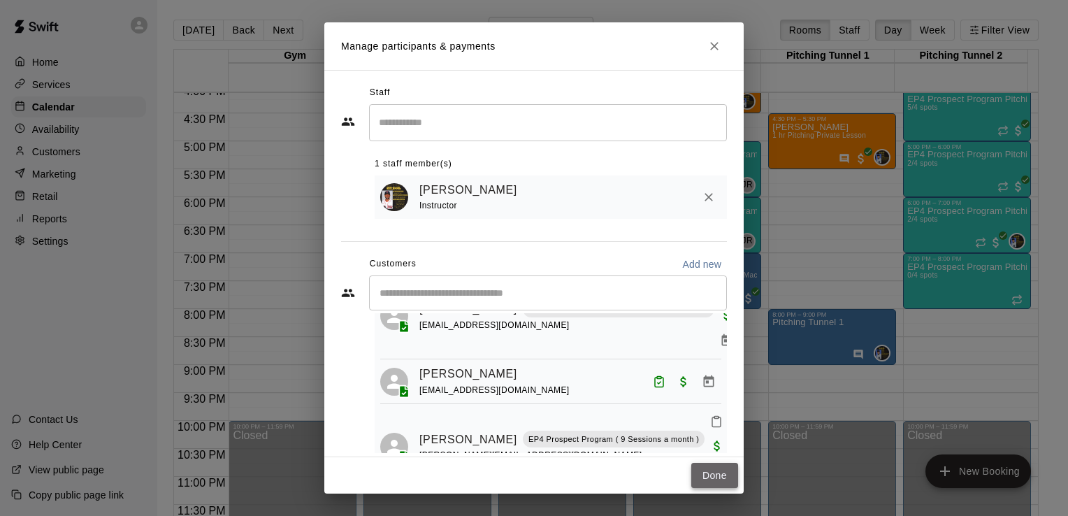
click at [719, 474] on button "Done" at bounding box center [714, 476] width 47 height 26
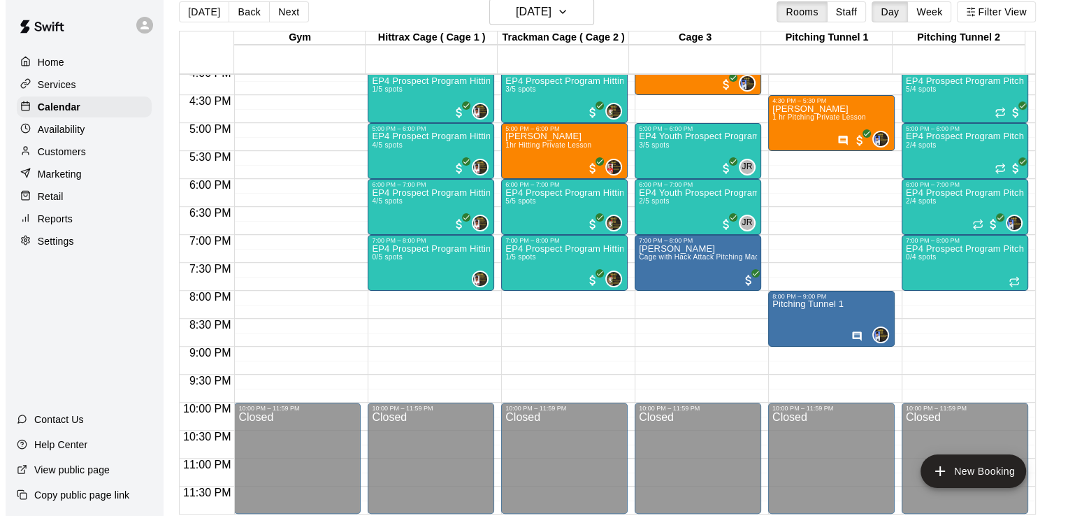
scroll to position [22, 0]
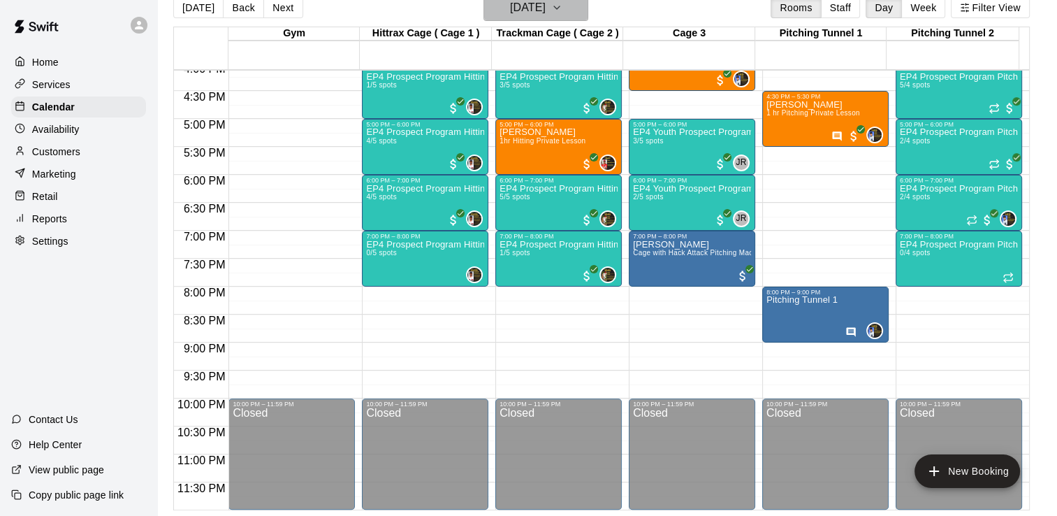
click at [562, 8] on icon "button" at bounding box center [556, 7] width 11 height 17
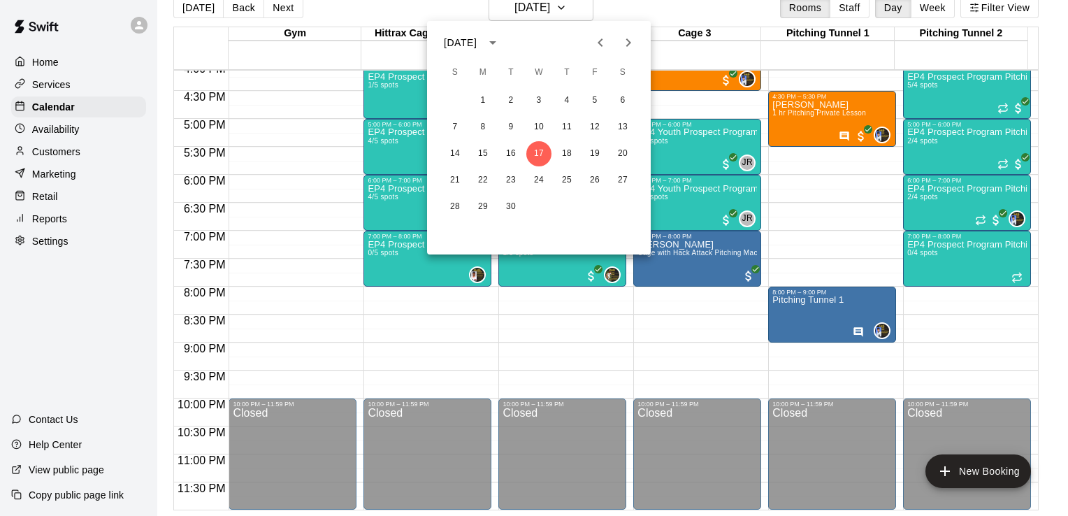
click at [626, 47] on icon "Next month" at bounding box center [628, 42] width 17 height 17
click at [484, 154] on button "13" at bounding box center [482, 153] width 25 height 25
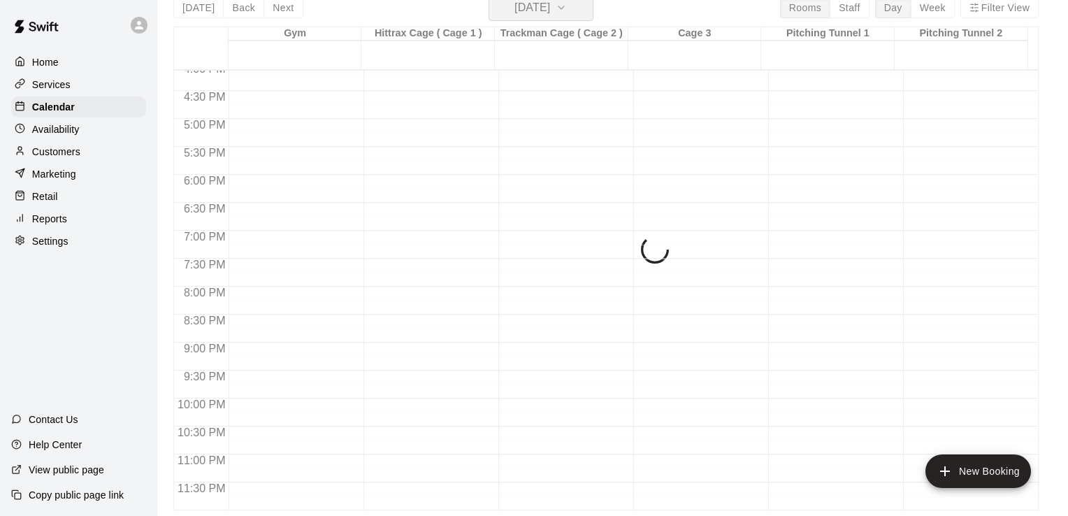
scroll to position [17, 0]
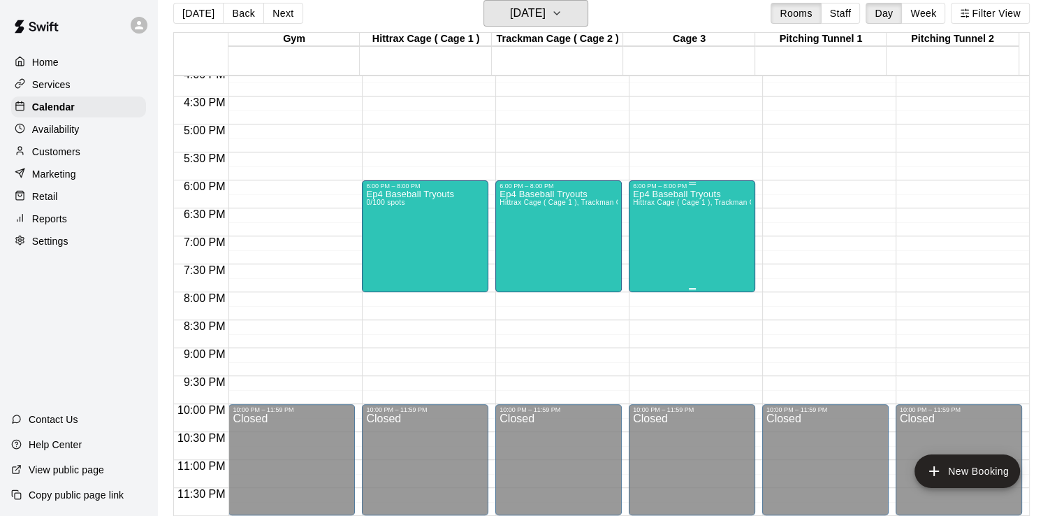
click at [484, 0] on button "[DATE]" at bounding box center [536, 13] width 105 height 27
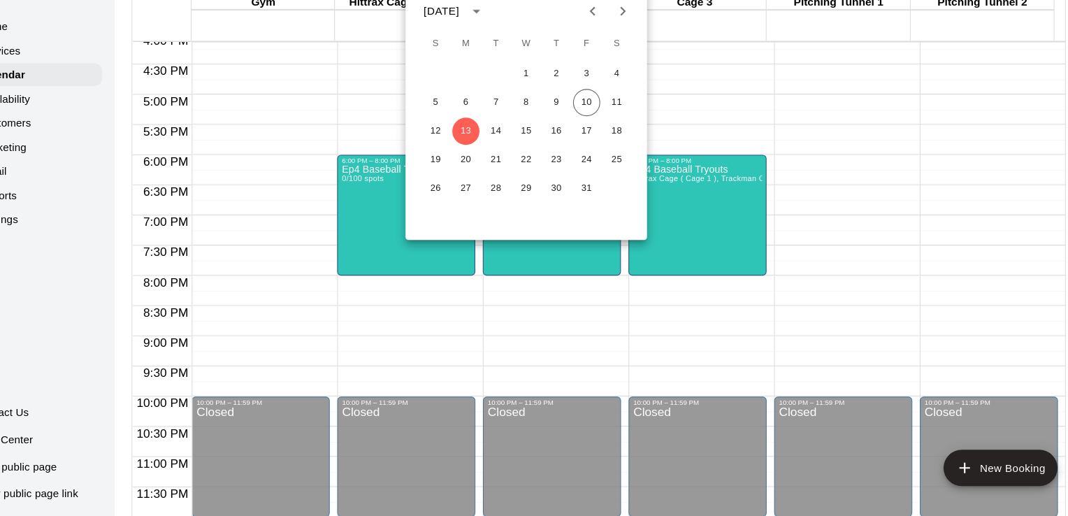
scroll to position [16, 0]
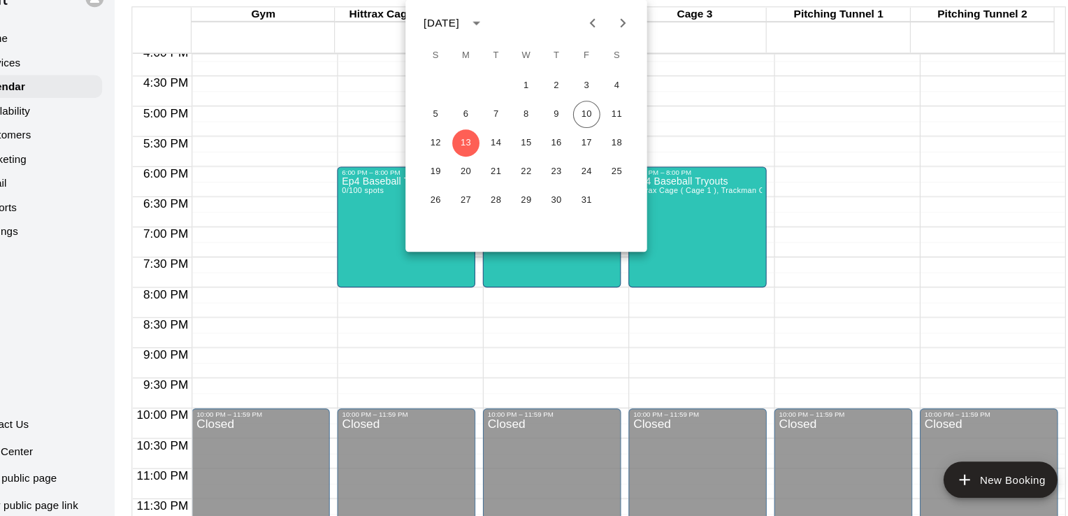
click at [805, 198] on div at bounding box center [534, 258] width 1068 height 516
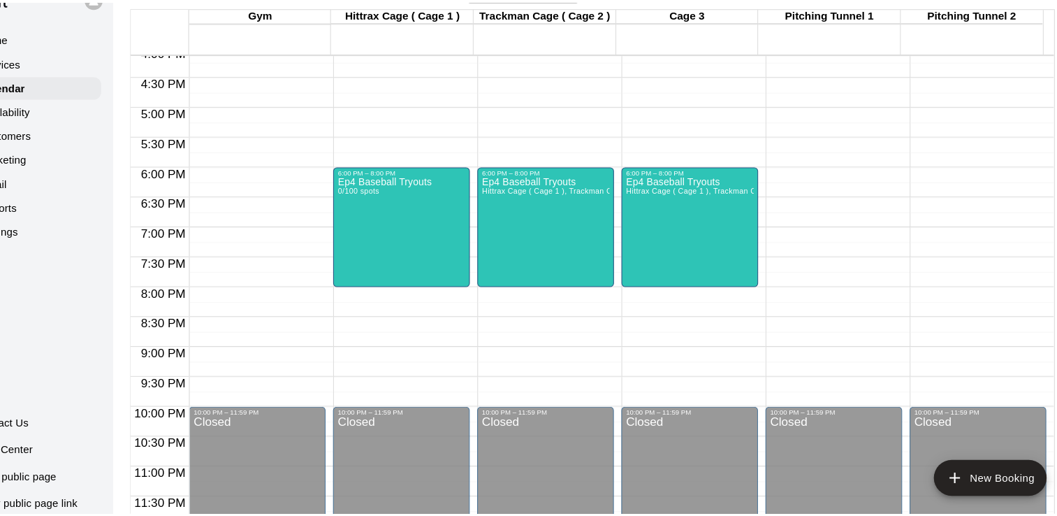
scroll to position [0, 0]
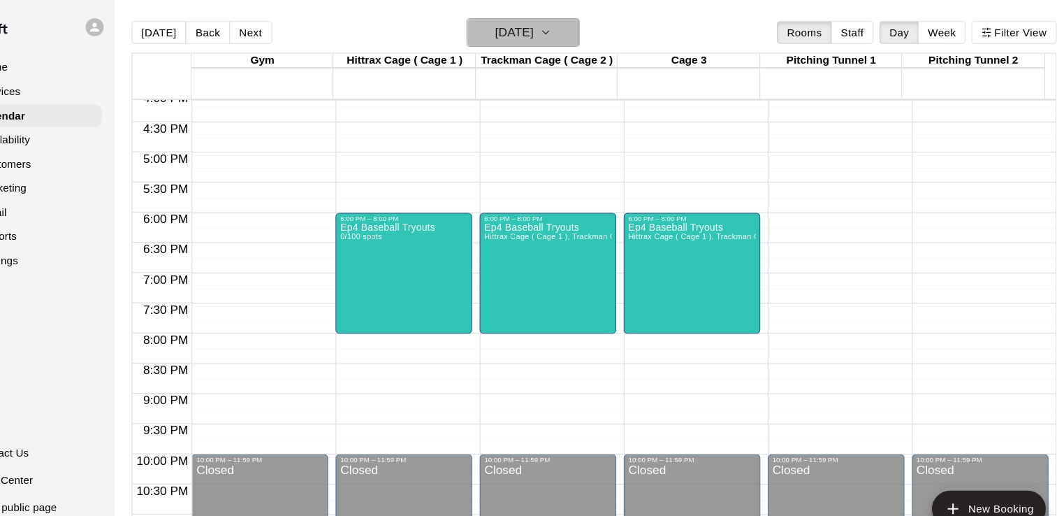
click at [562, 35] on icon "button" at bounding box center [556, 30] width 11 height 17
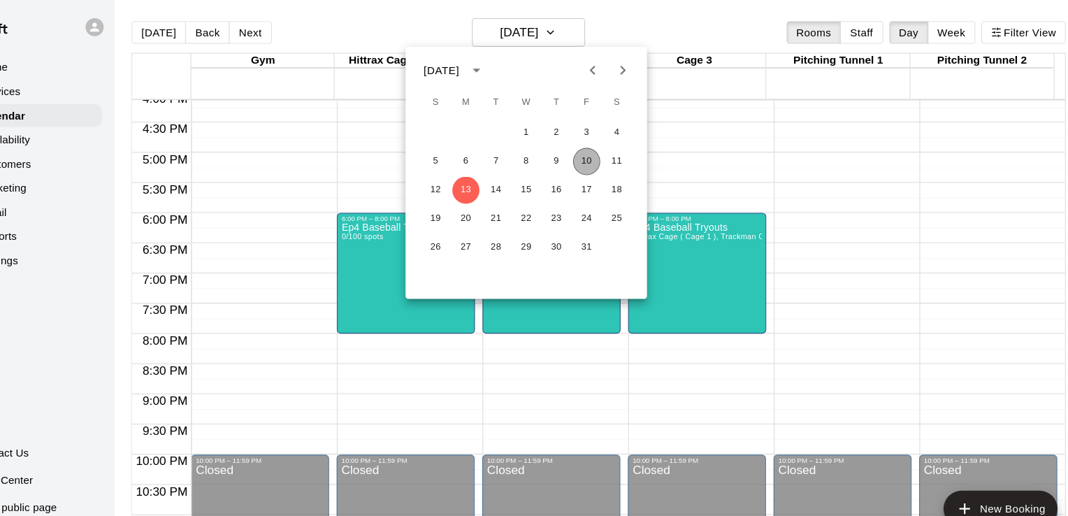
click at [593, 150] on button "10" at bounding box center [594, 149] width 25 height 25
